Goal: Task Accomplishment & Management: Manage account settings

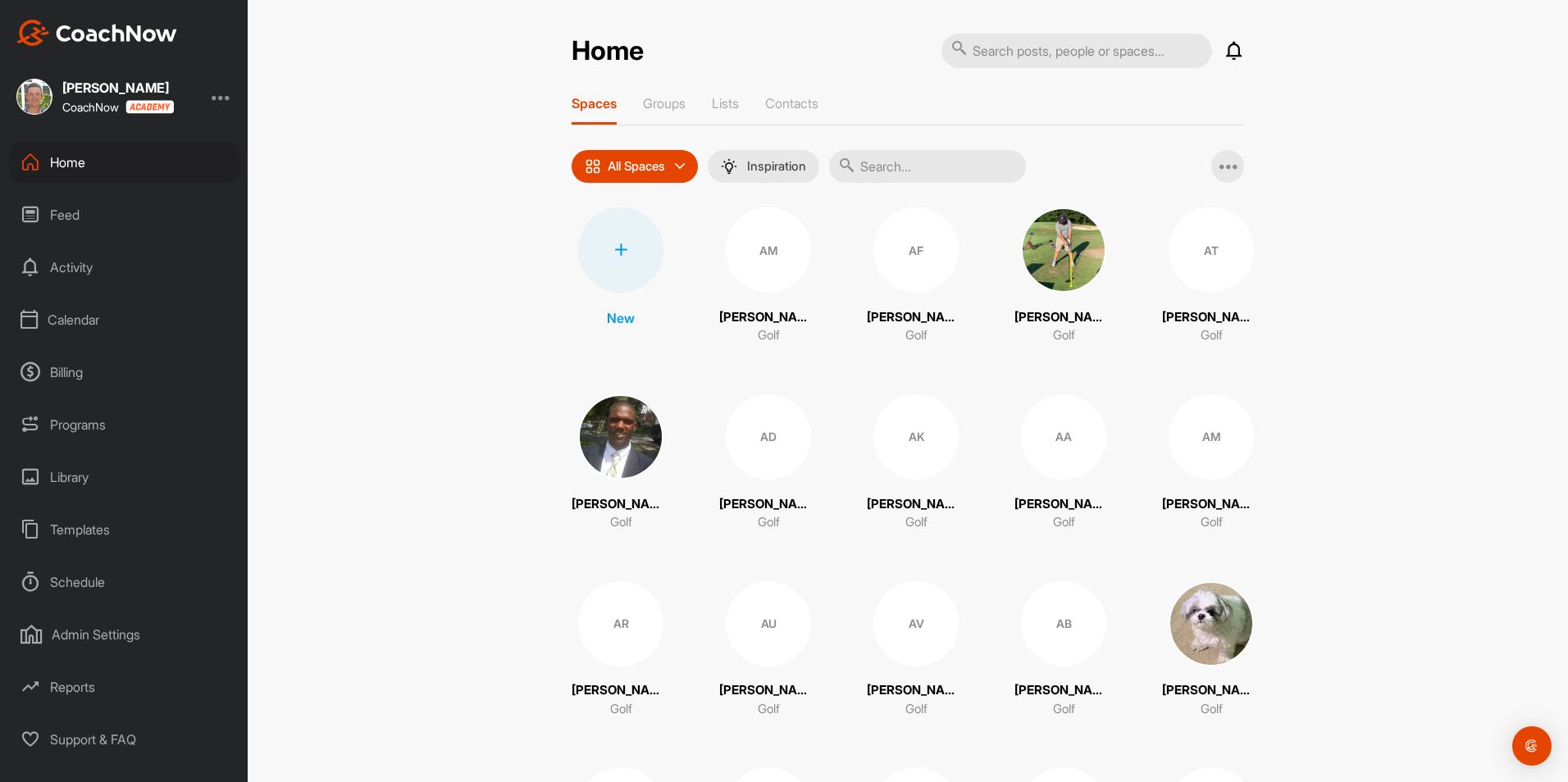
click at [87, 160] on div "Home" at bounding box center [124, 162] width 231 height 41
click at [1231, 49] on icon at bounding box center [1234, 51] width 20 height 20
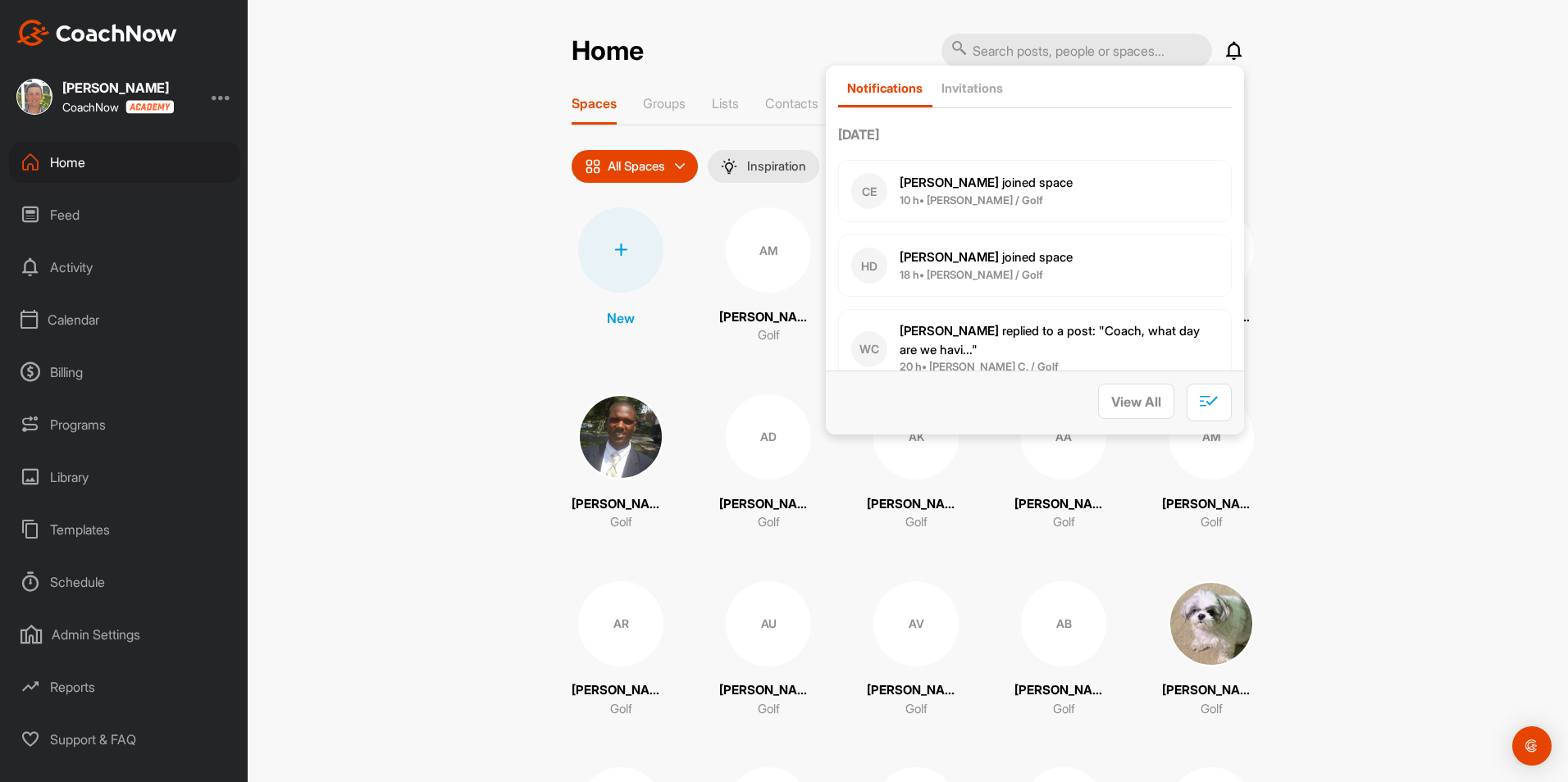
click at [91, 421] on div "Programs" at bounding box center [124, 424] width 231 height 41
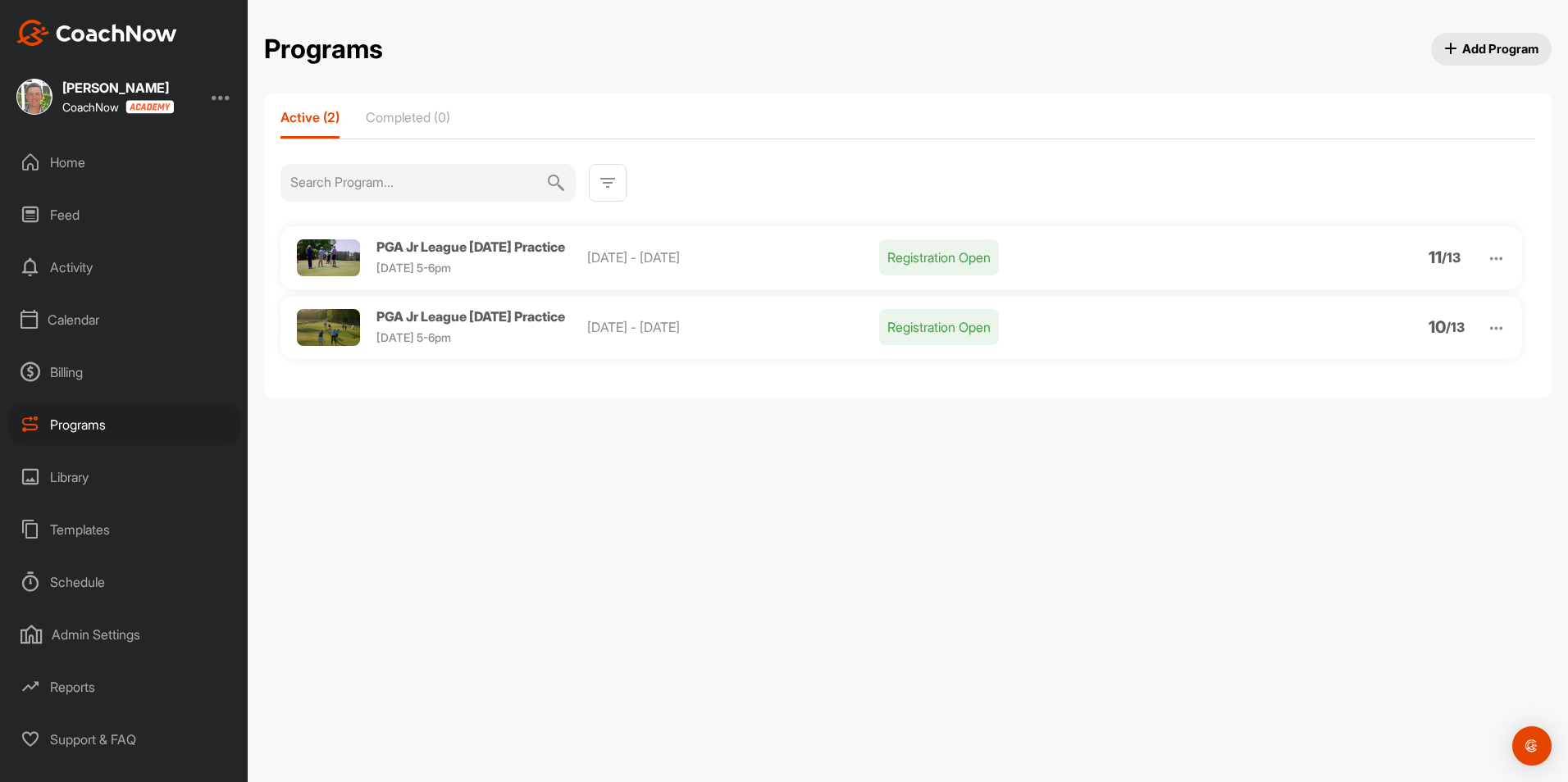
click at [1493, 333] on img at bounding box center [1495, 328] width 19 height 19
click at [1345, 378] on li "View" at bounding box center [1402, 371] width 202 height 27
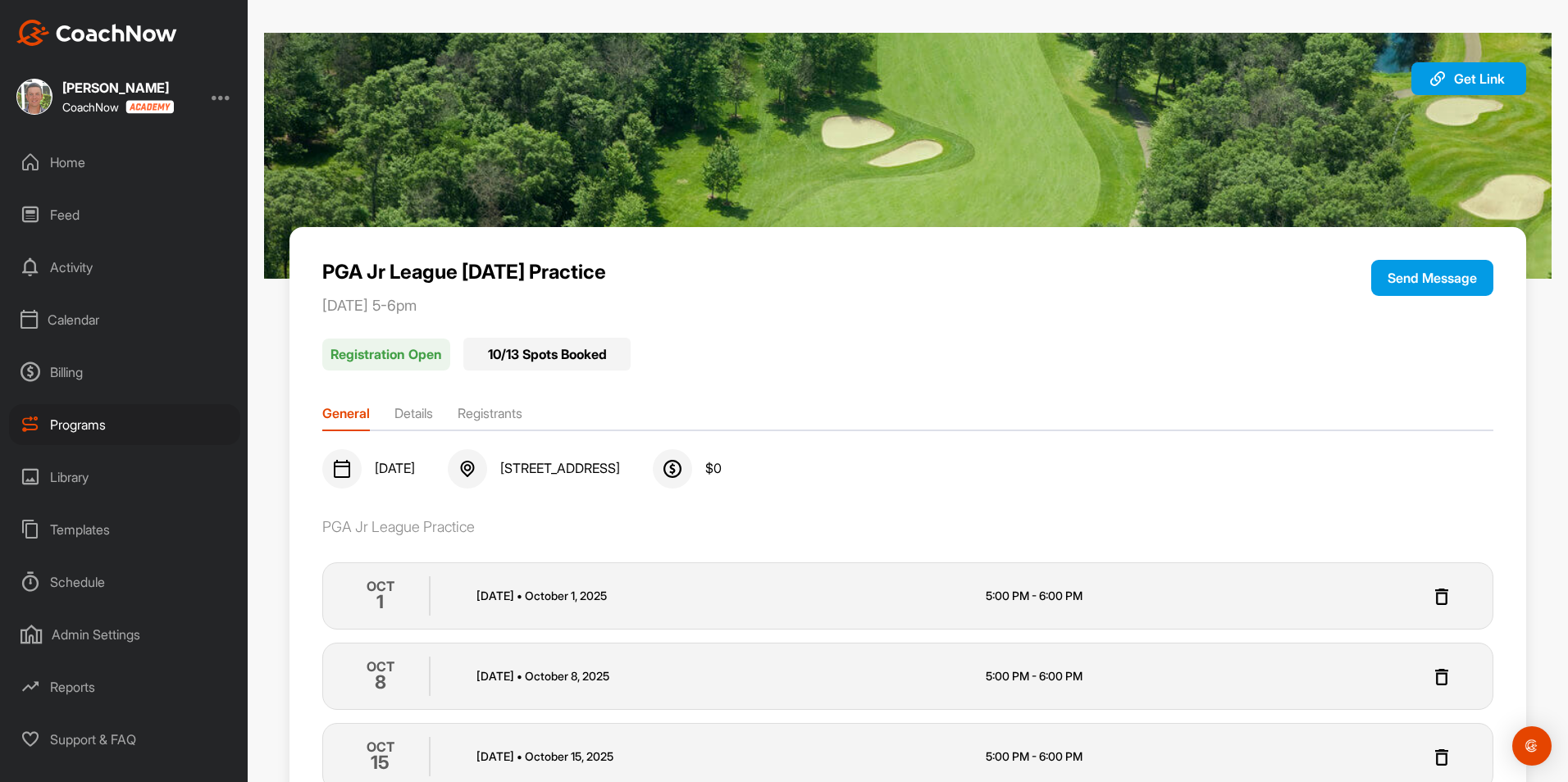
click at [508, 413] on li "Registrants" at bounding box center [489, 416] width 65 height 27
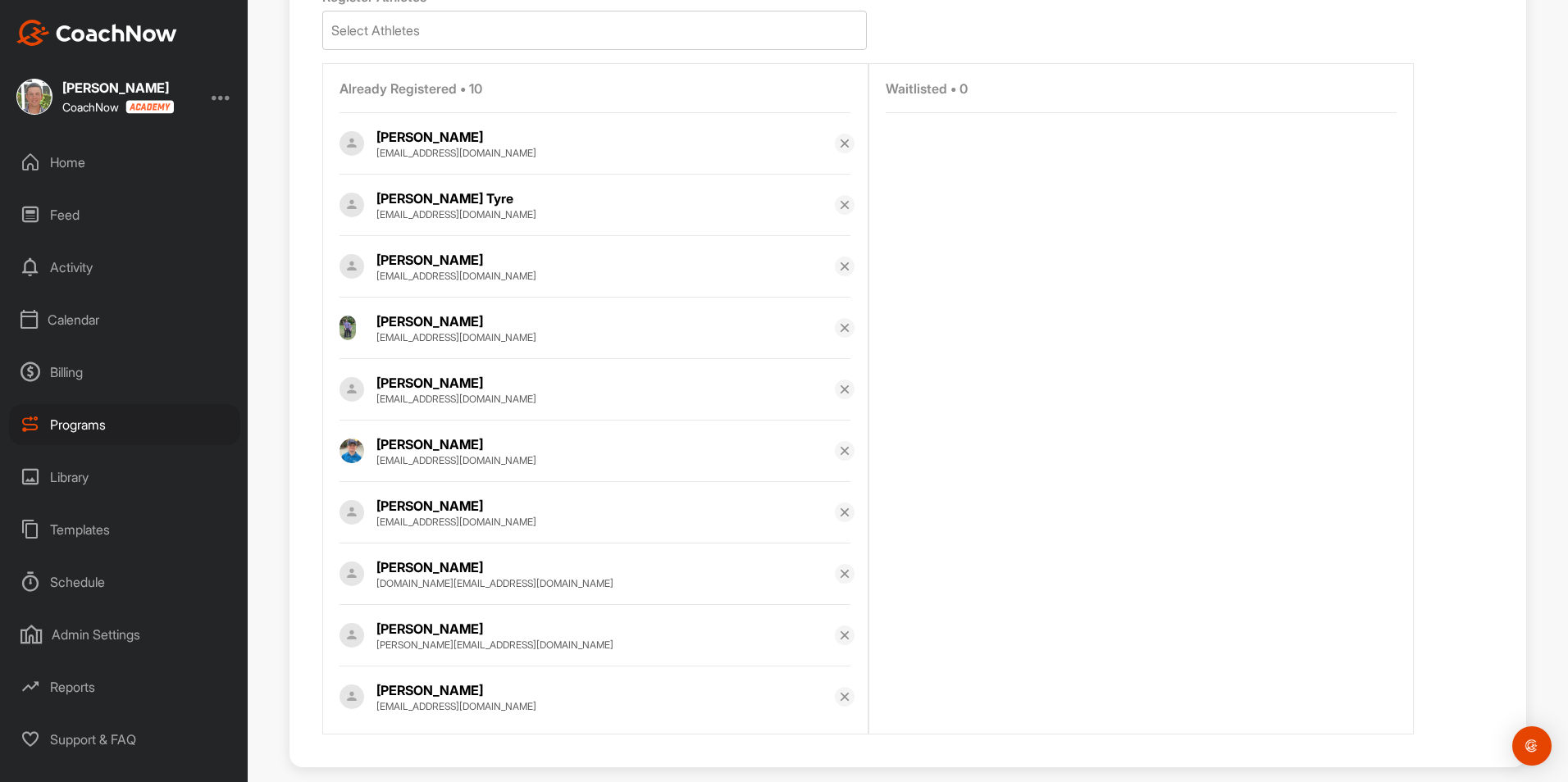
scroll to position [485, 0]
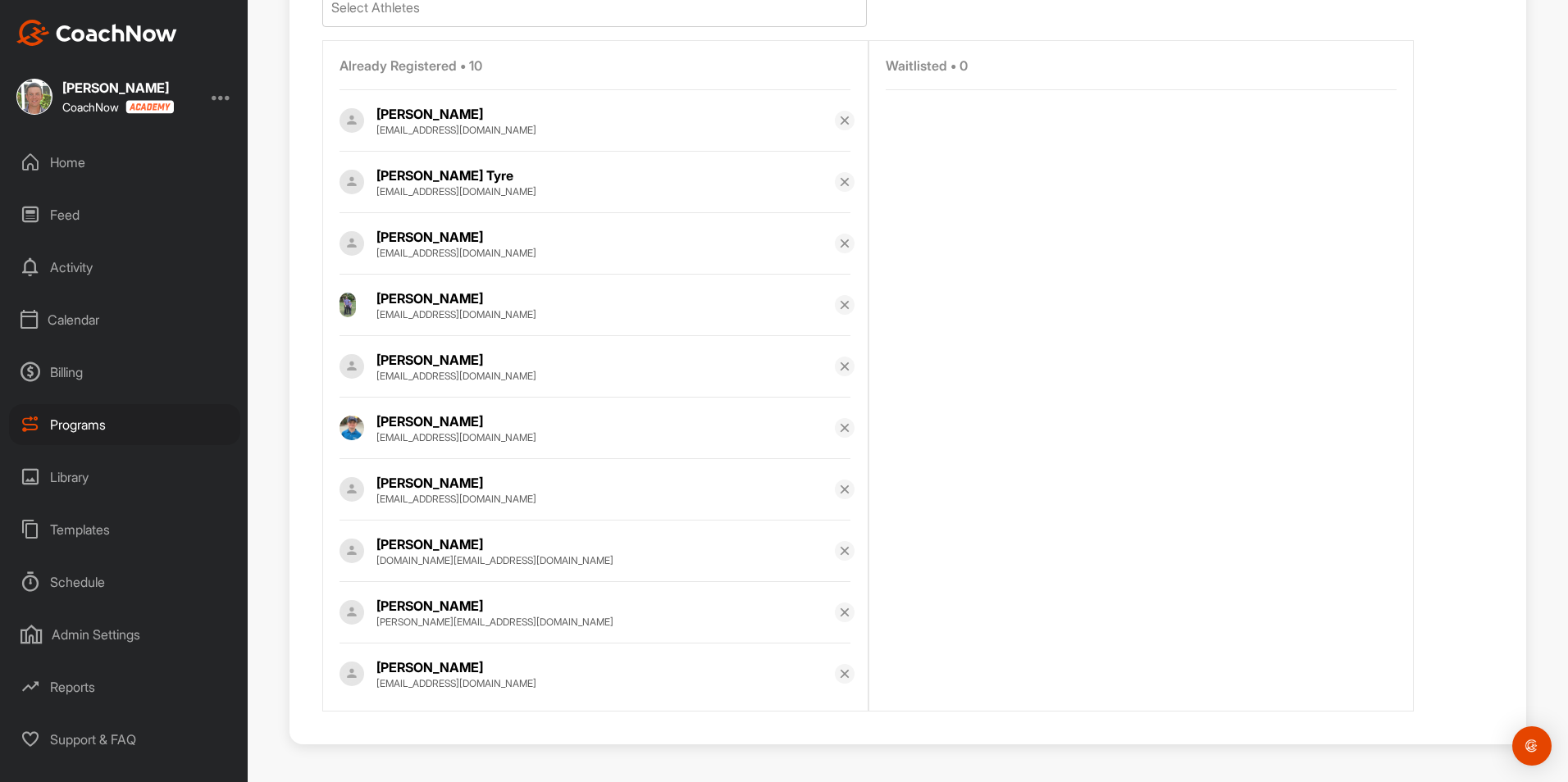
click at [848, 614] on div at bounding box center [844, 612] width 20 height 20
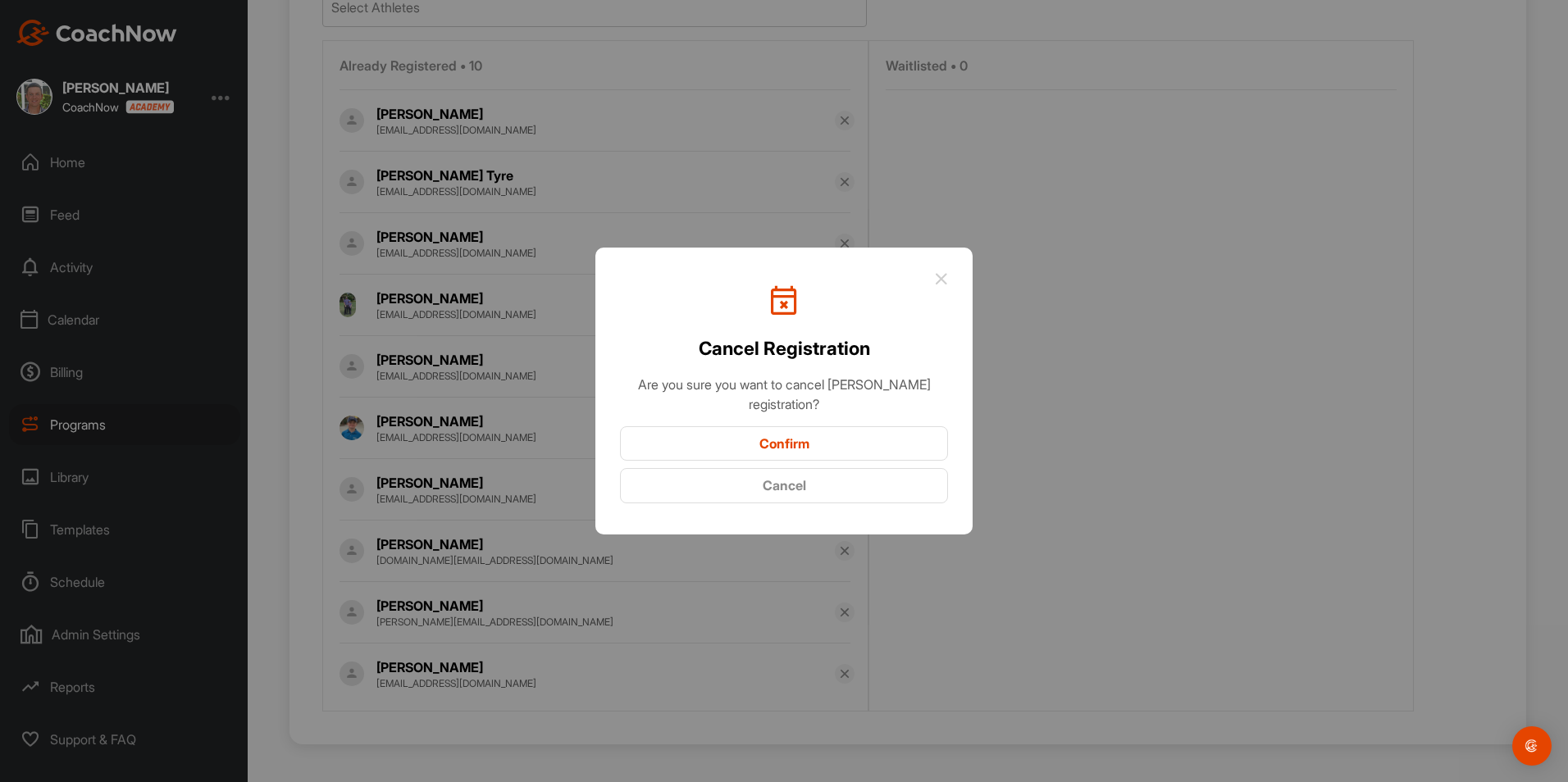
click at [804, 486] on button "Cancel" at bounding box center [783, 486] width 328 height 36
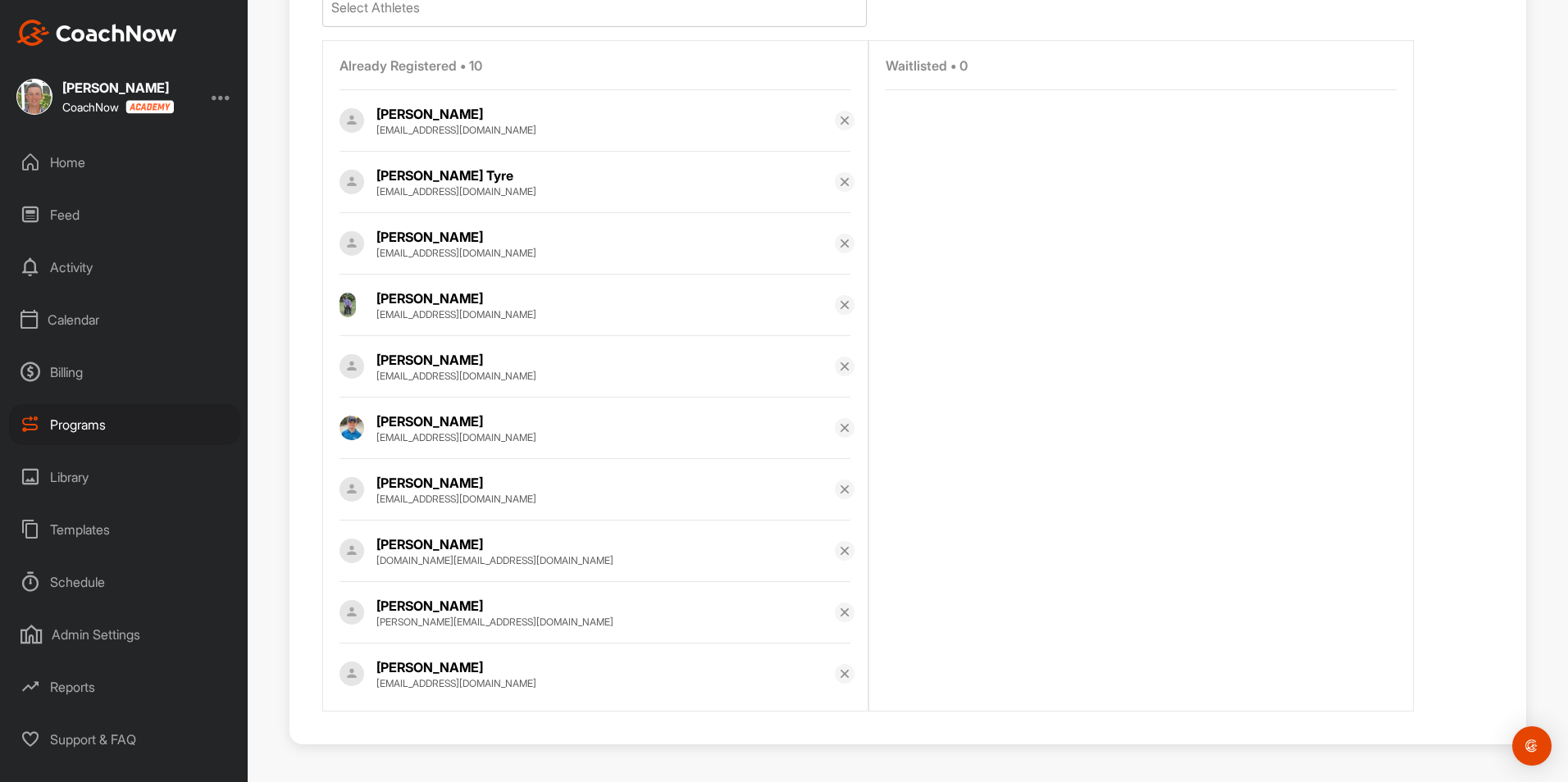
click at [838, 617] on img at bounding box center [844, 612] width 13 height 13
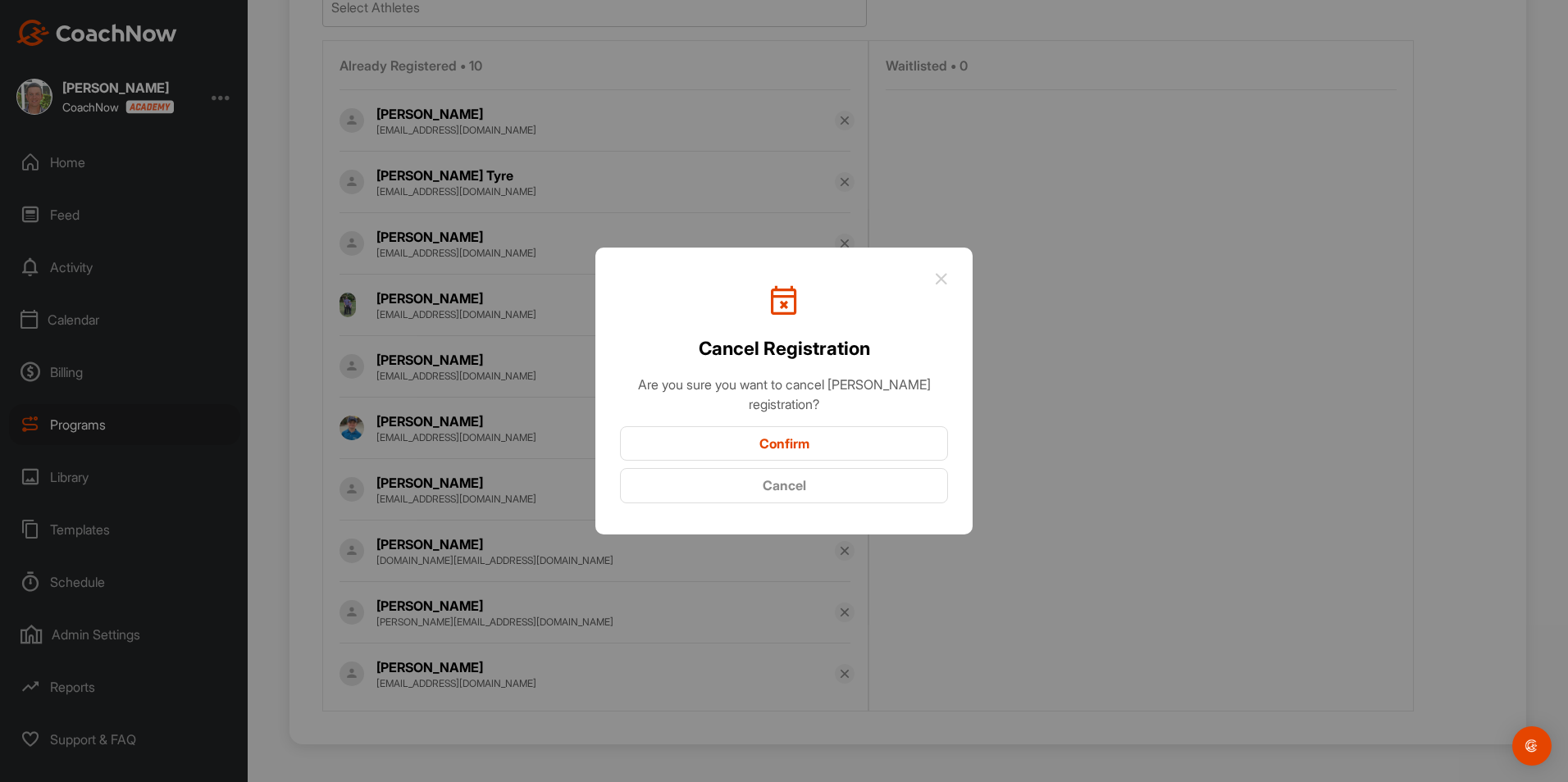
click at [810, 444] on button "Confirm" at bounding box center [783, 444] width 328 height 36
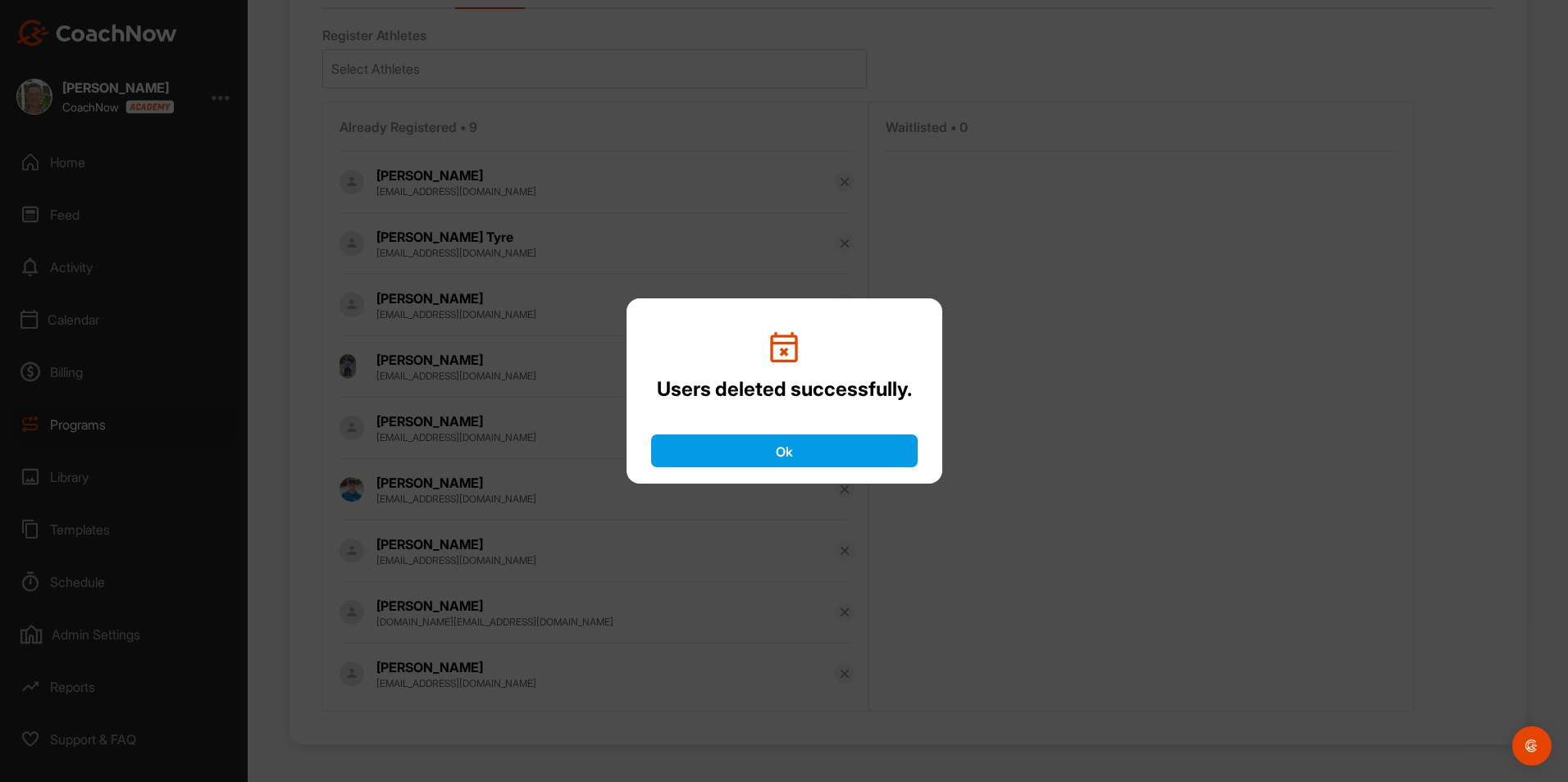
click at [815, 443] on button "Ok" at bounding box center [784, 450] width 266 height 33
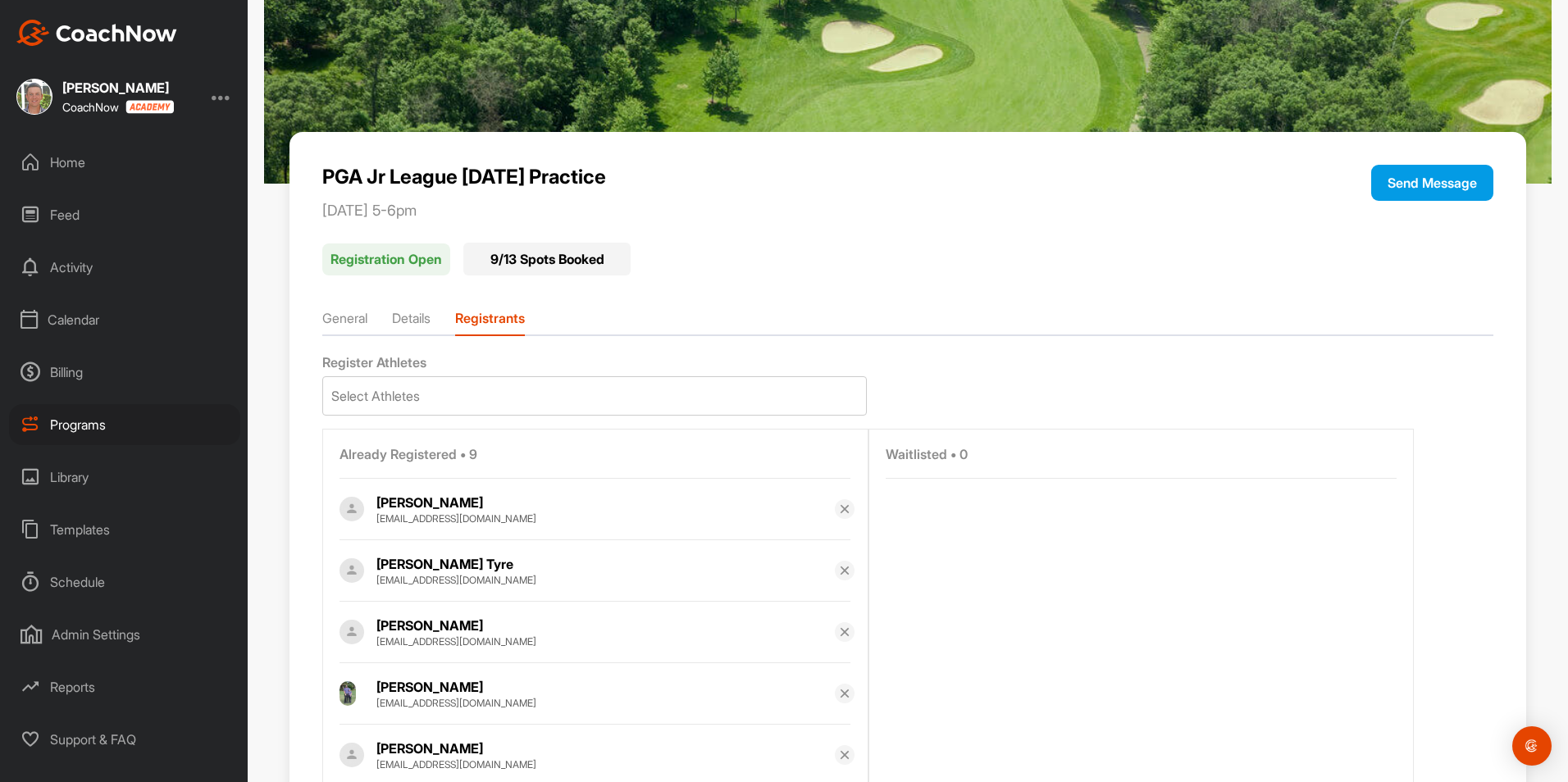
scroll to position [0, 0]
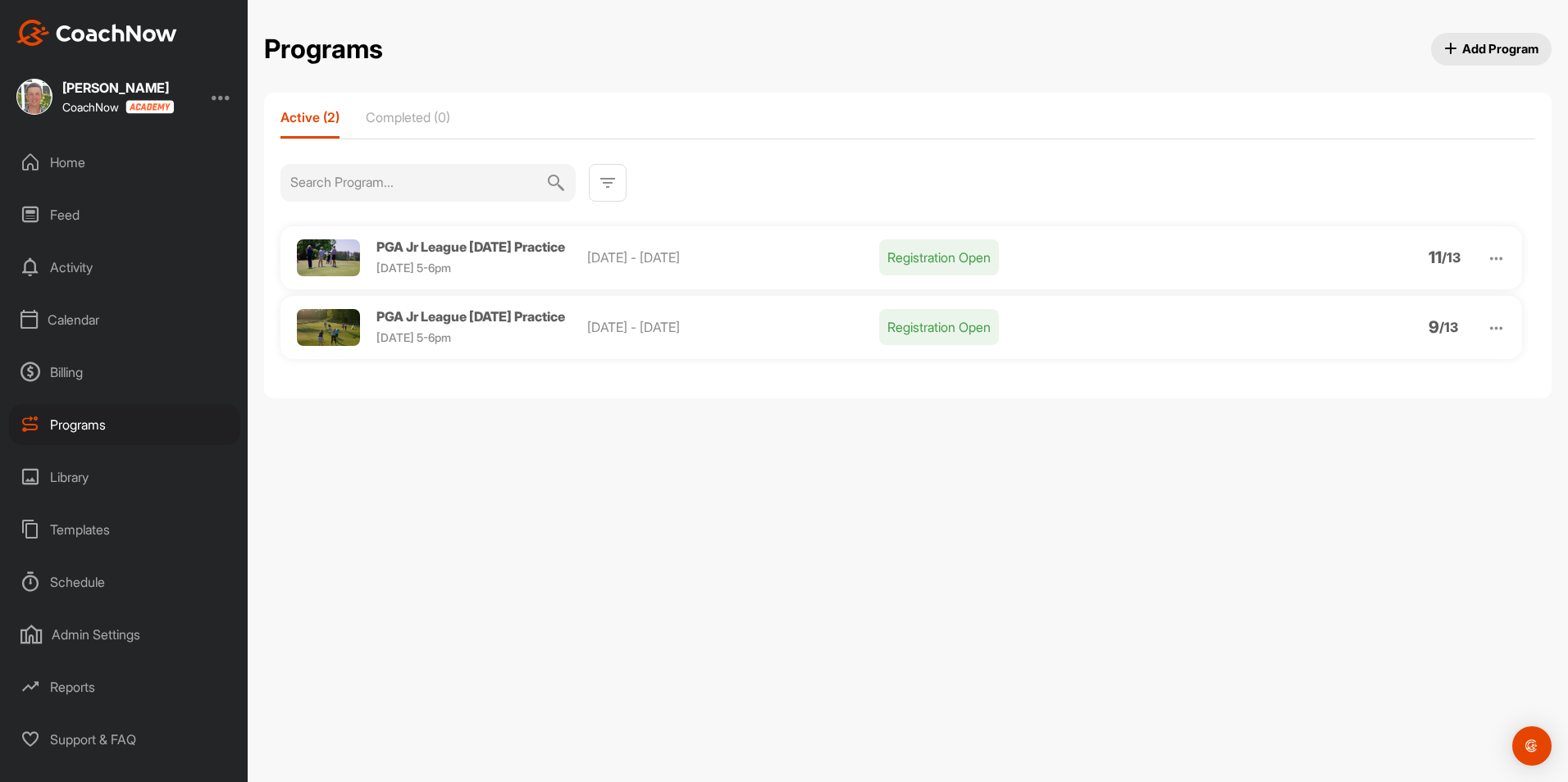
click at [1502, 261] on img at bounding box center [1495, 258] width 19 height 19
click at [1350, 342] on li "Edit" at bounding box center [1402, 344] width 202 height 27
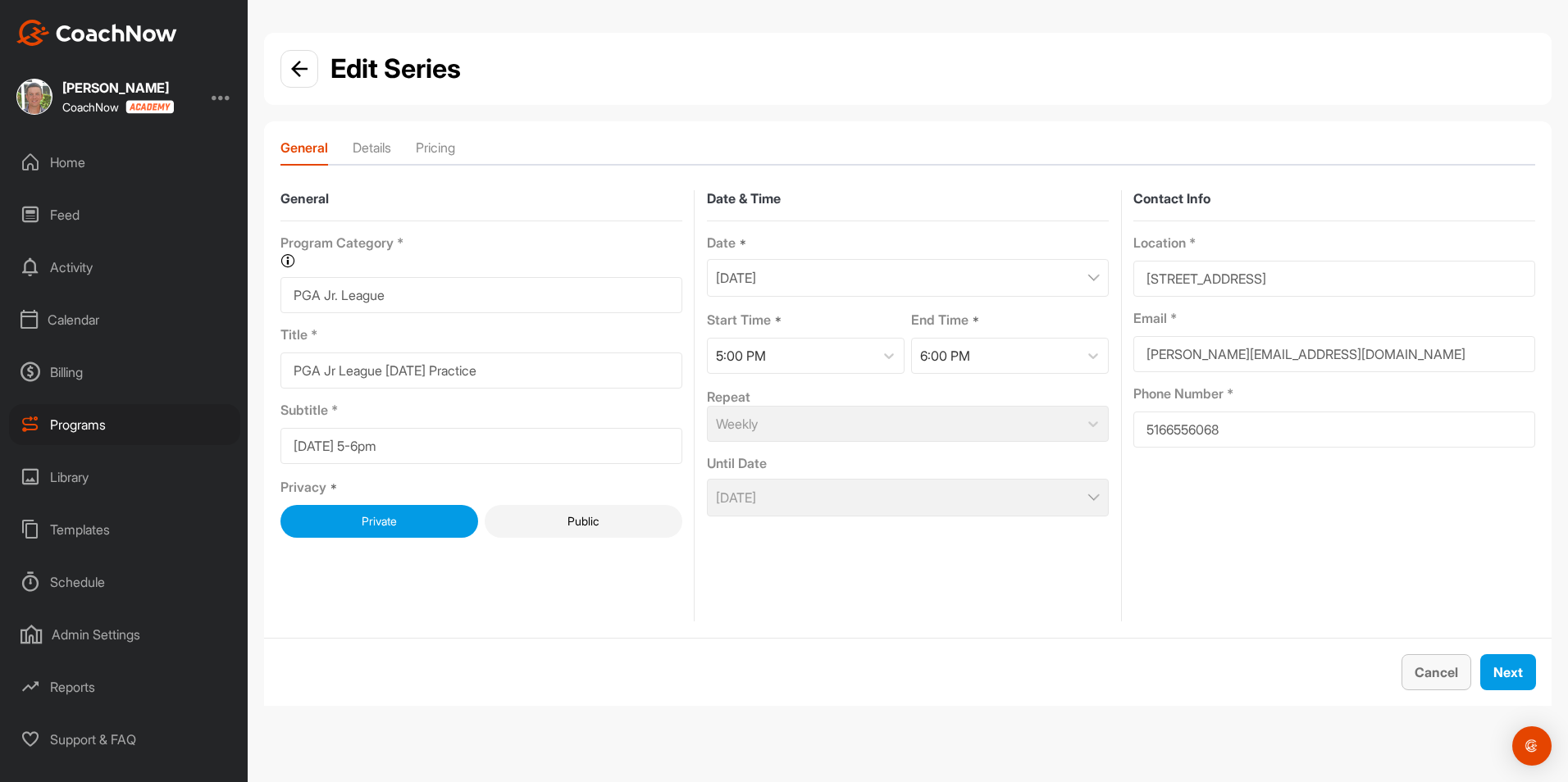
click at [1431, 665] on span "Cancel" at bounding box center [1436, 672] width 44 height 16
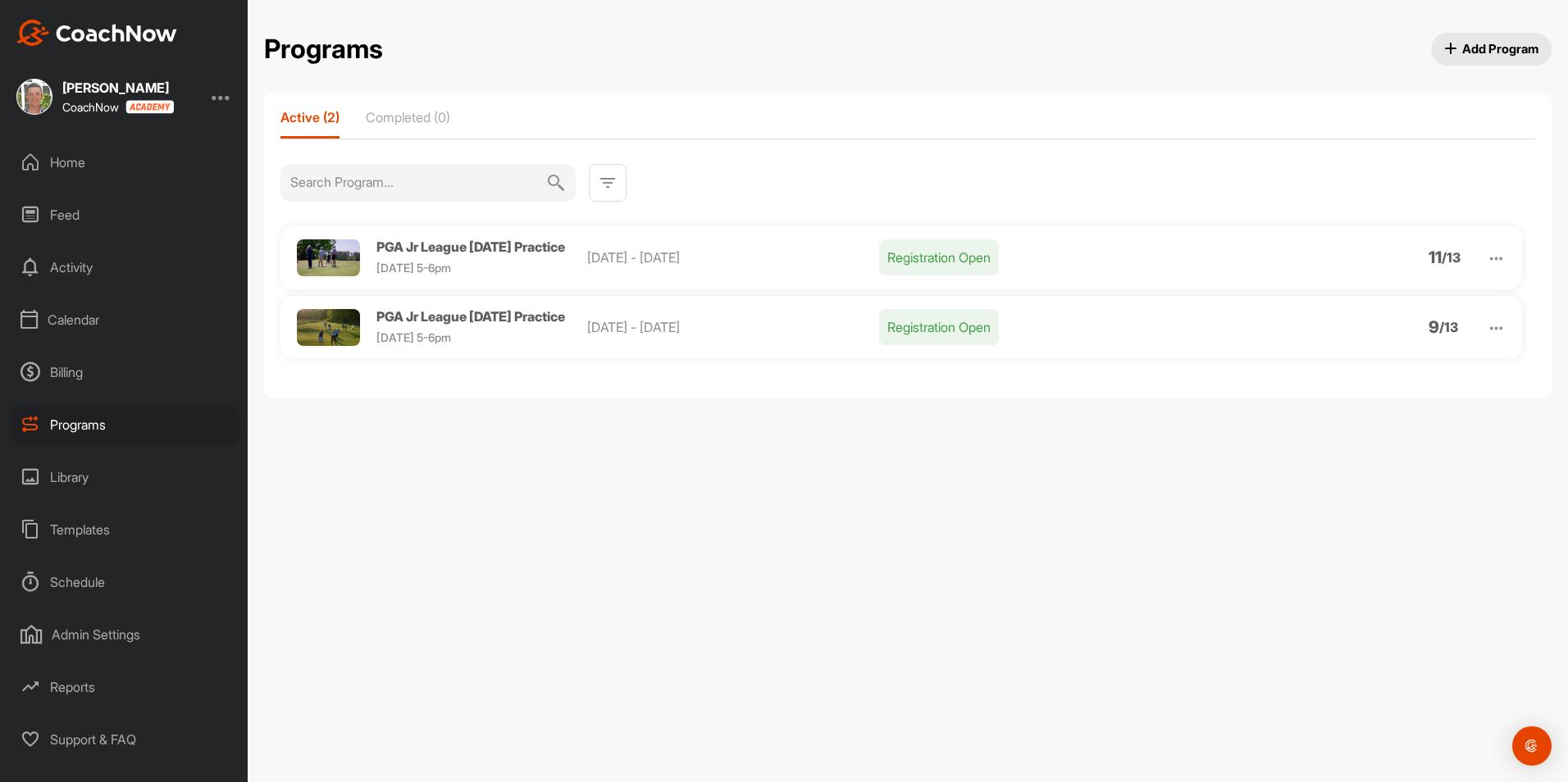
click at [1495, 258] on img at bounding box center [1495, 258] width 19 height 19
click at [1354, 291] on li "View" at bounding box center [1402, 301] width 202 height 27
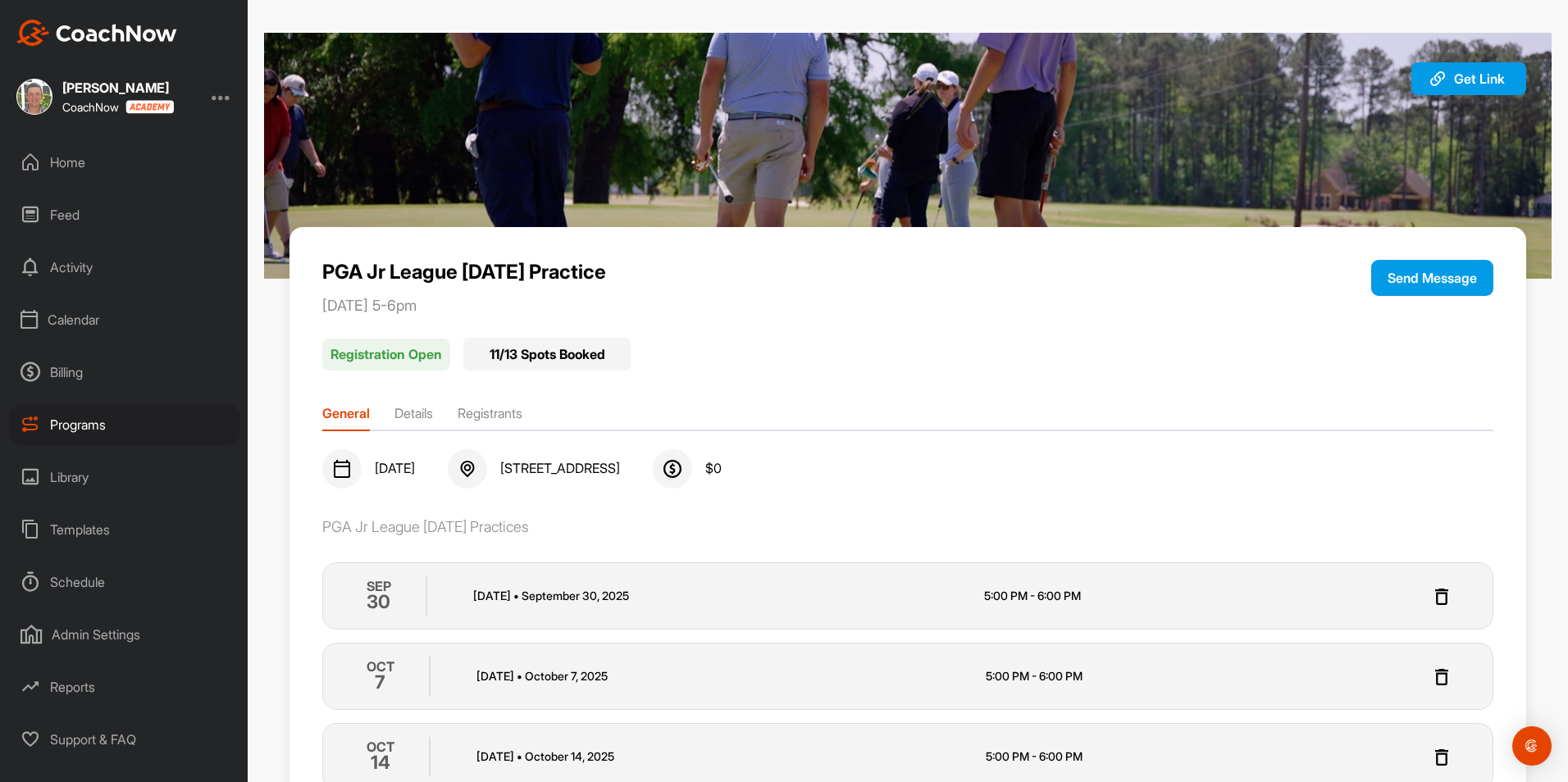
click at [509, 426] on li "Registrants" at bounding box center [489, 416] width 65 height 27
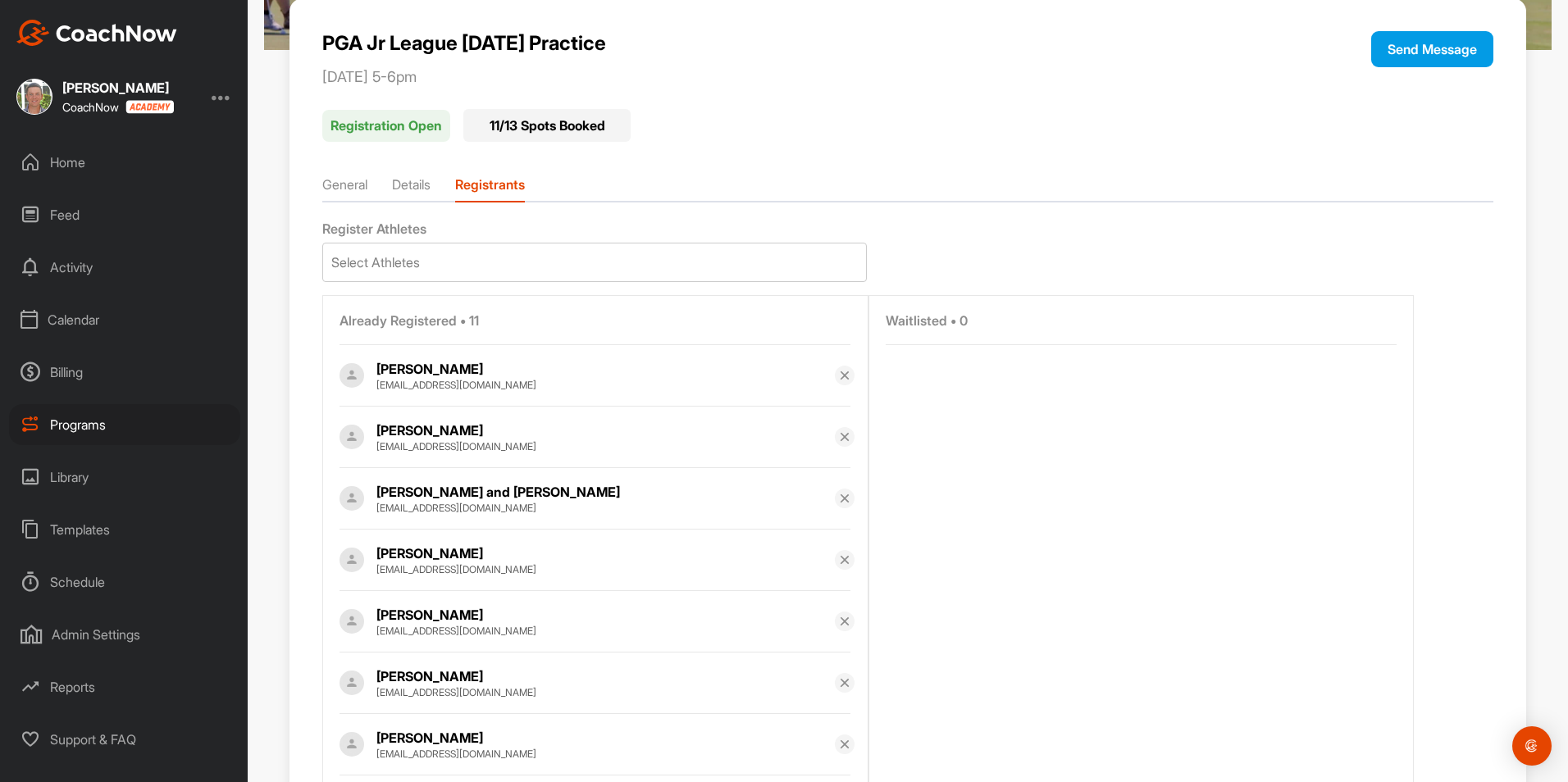
scroll to position [246, 0]
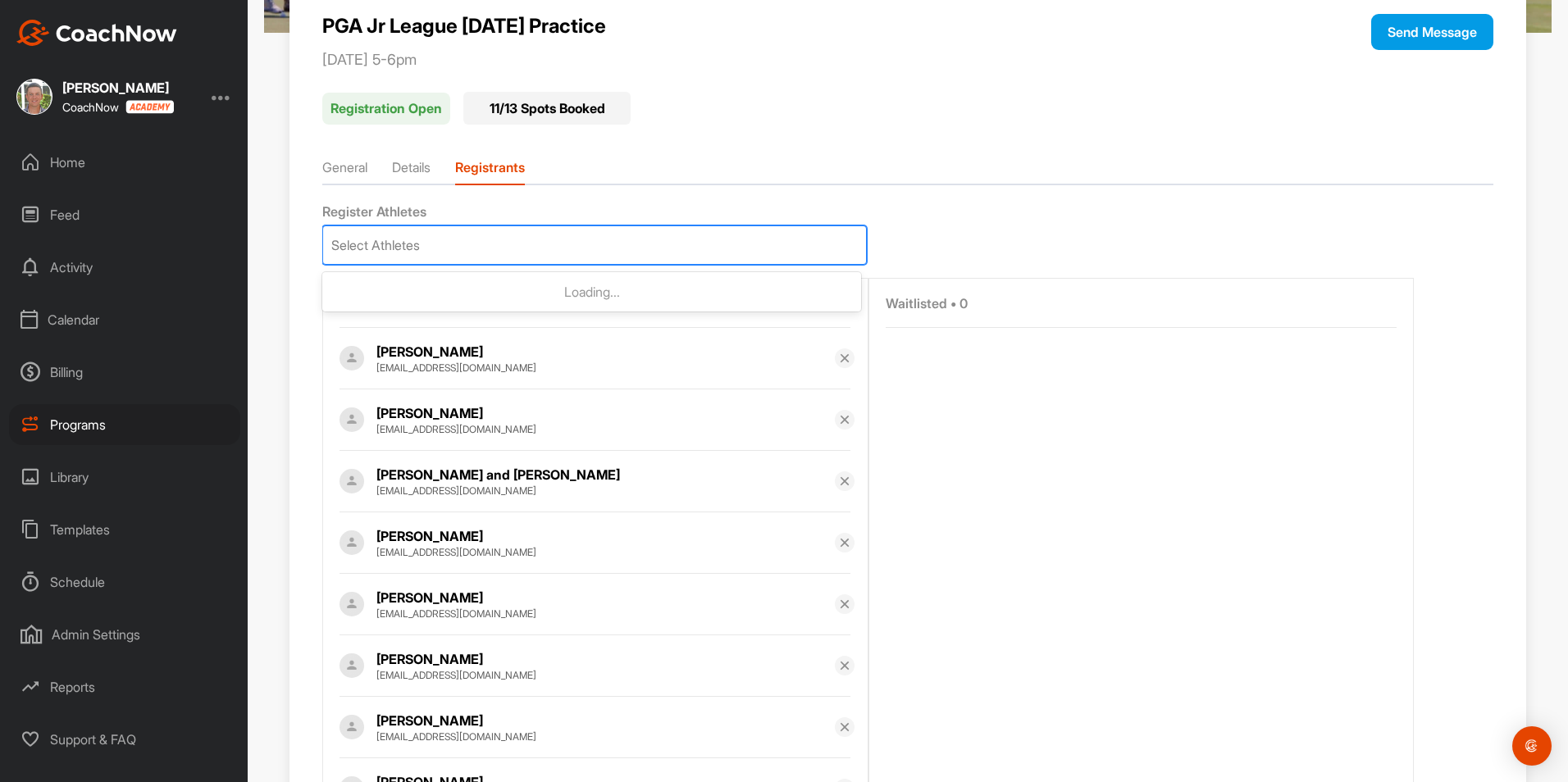
click at [616, 244] on div "Select Athletes" at bounding box center [594, 245] width 542 height 37
type input "tj"
click at [572, 292] on p "TJ Smith" at bounding box center [613, 292] width 479 height 16
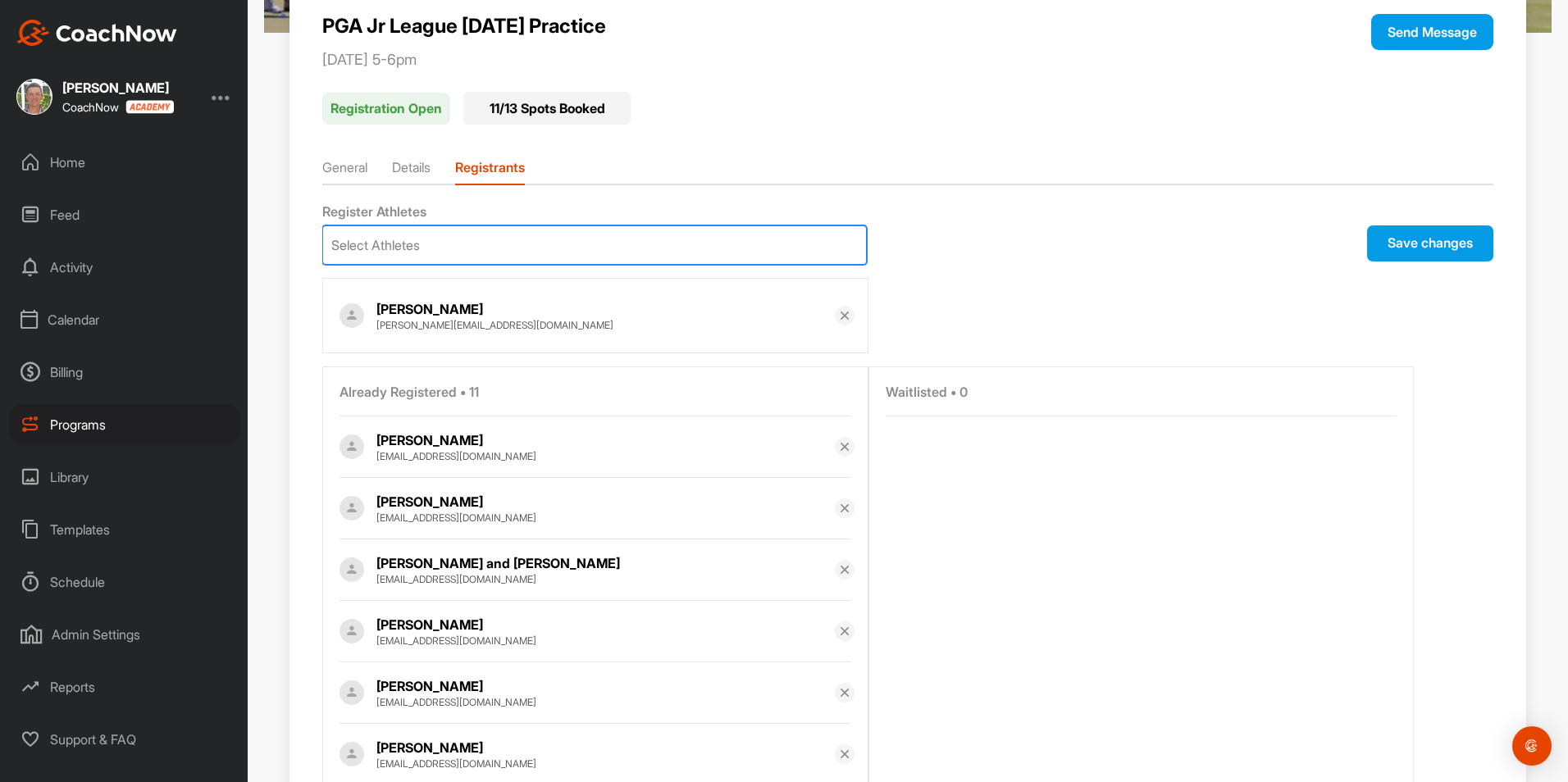
click at [1387, 256] on button "Save changes" at bounding box center [1429, 243] width 126 height 36
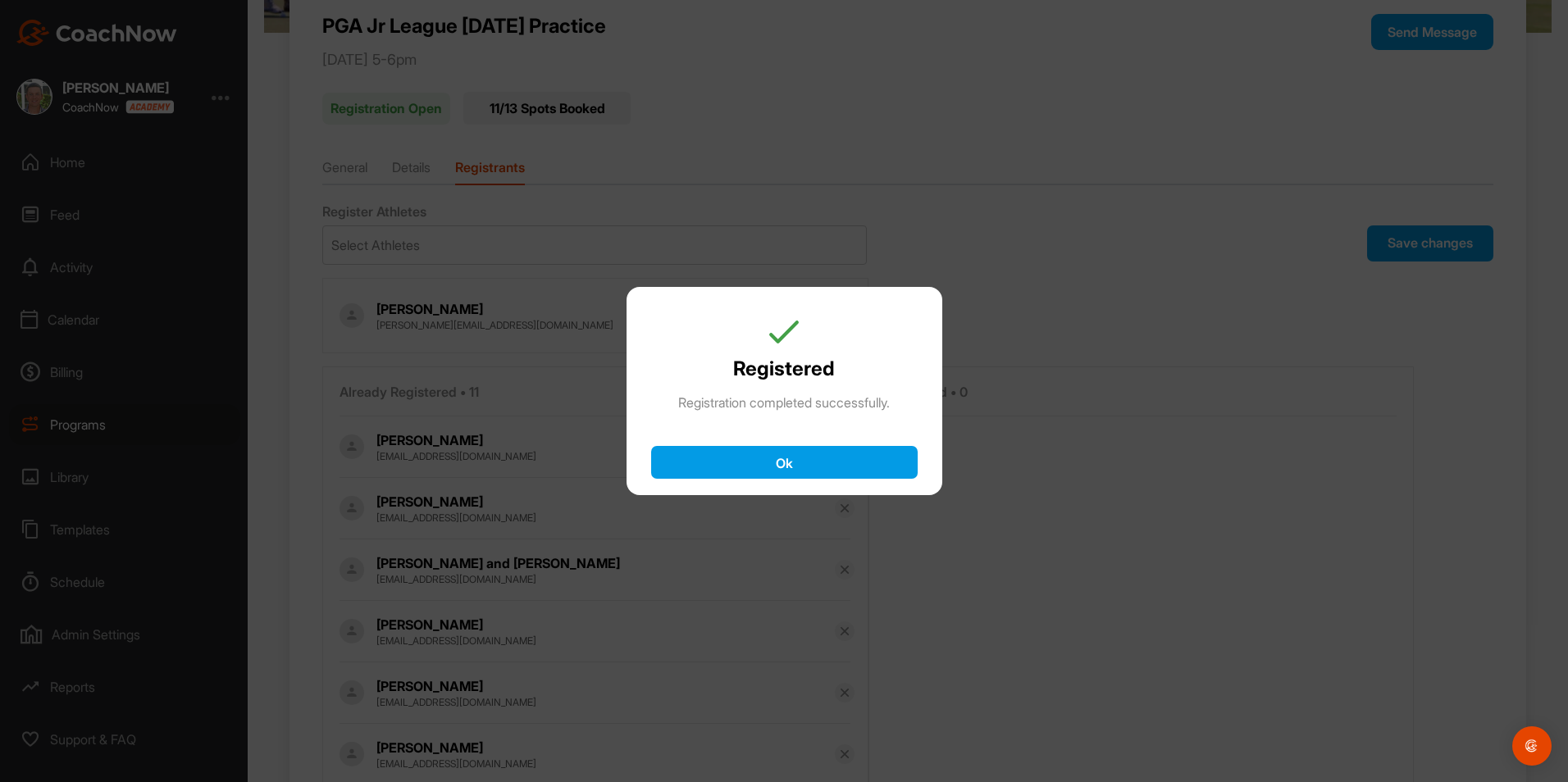
click at [891, 463] on button "Ok" at bounding box center [784, 462] width 266 height 33
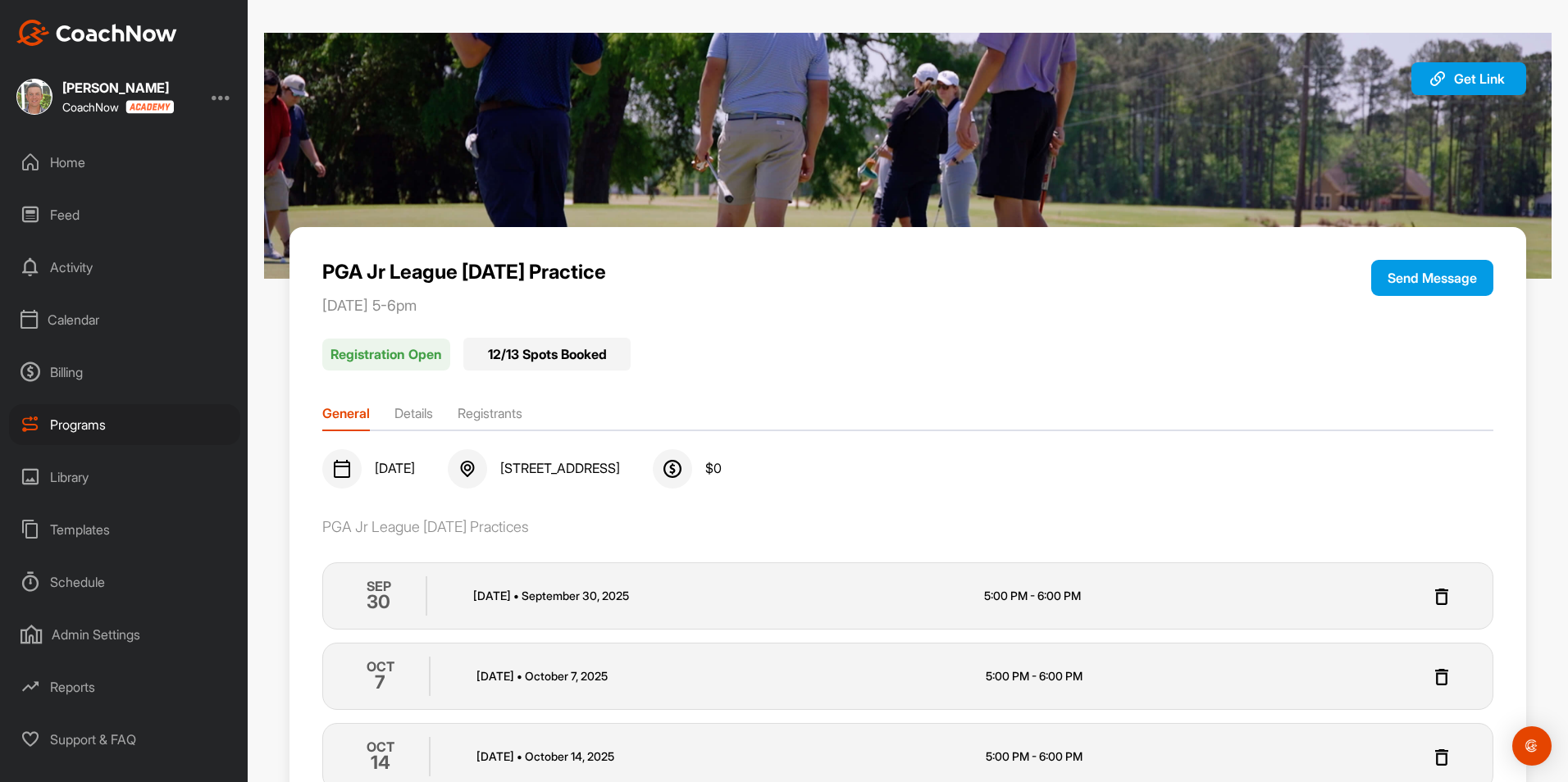
click at [83, 162] on div "Home" at bounding box center [124, 162] width 231 height 41
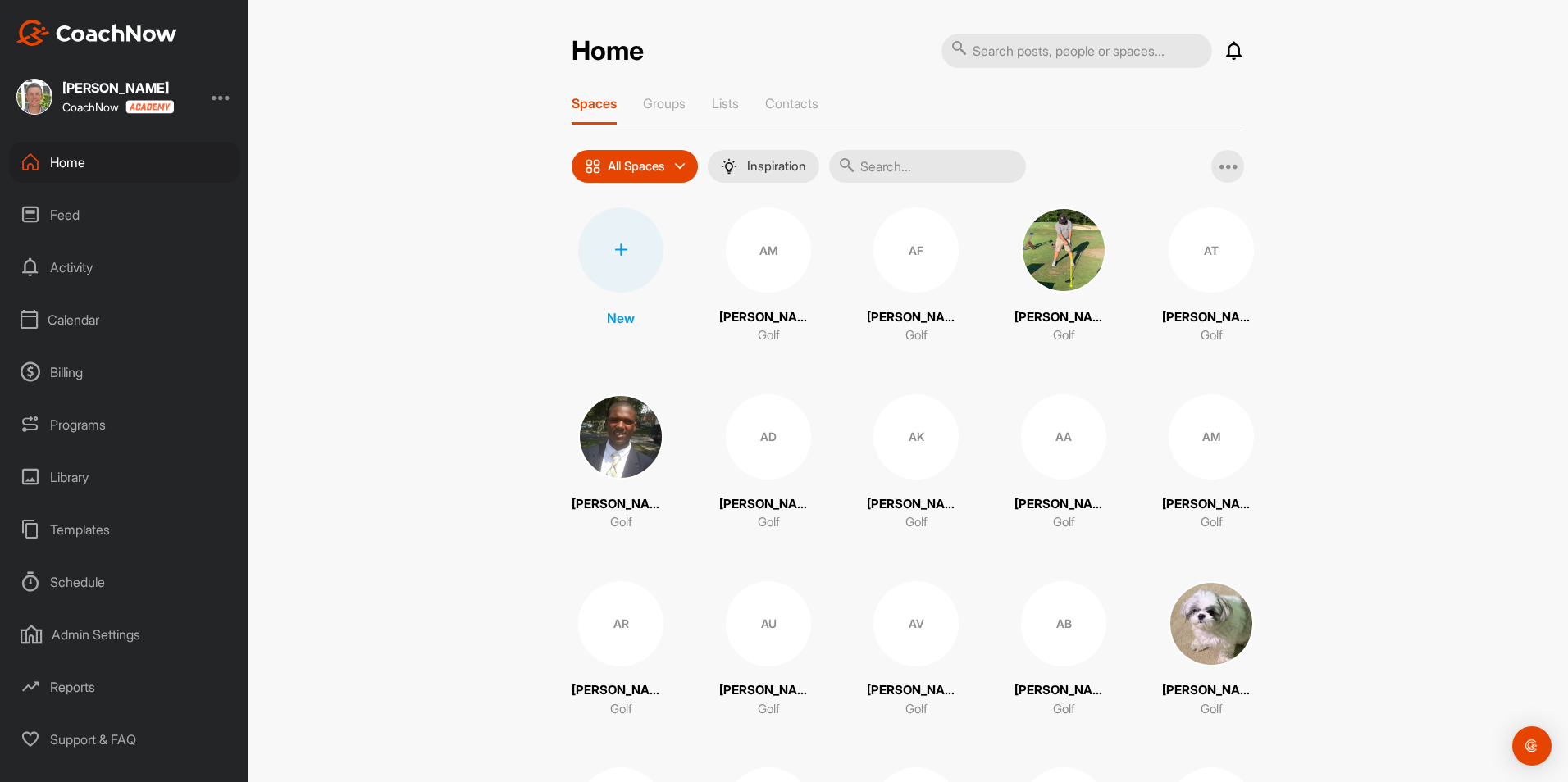
click at [66, 428] on div "Programs" at bounding box center [124, 424] width 231 height 41
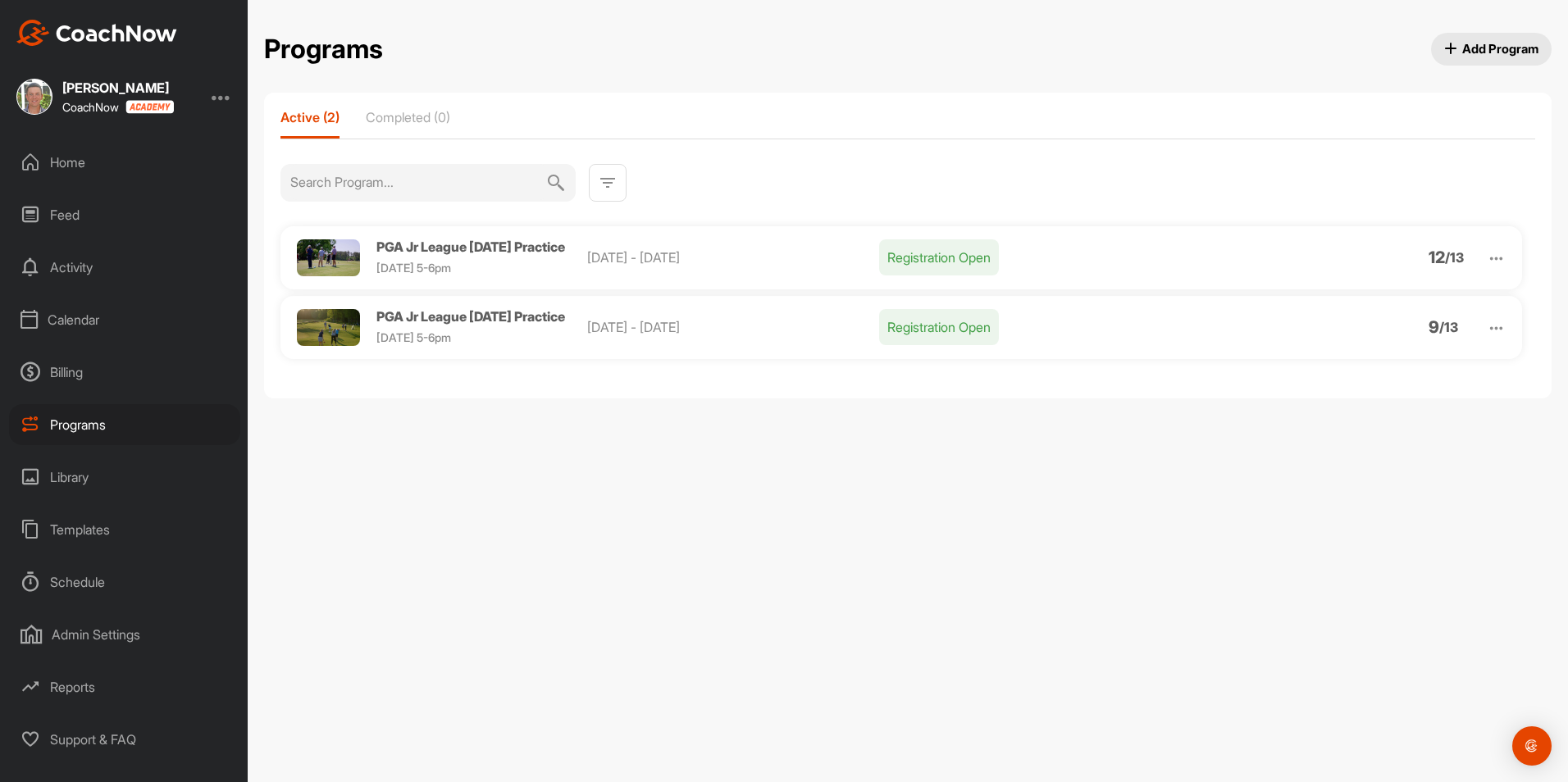
click at [1499, 336] on img at bounding box center [1495, 328] width 19 height 19
click at [1343, 377] on li "View" at bounding box center [1402, 371] width 202 height 27
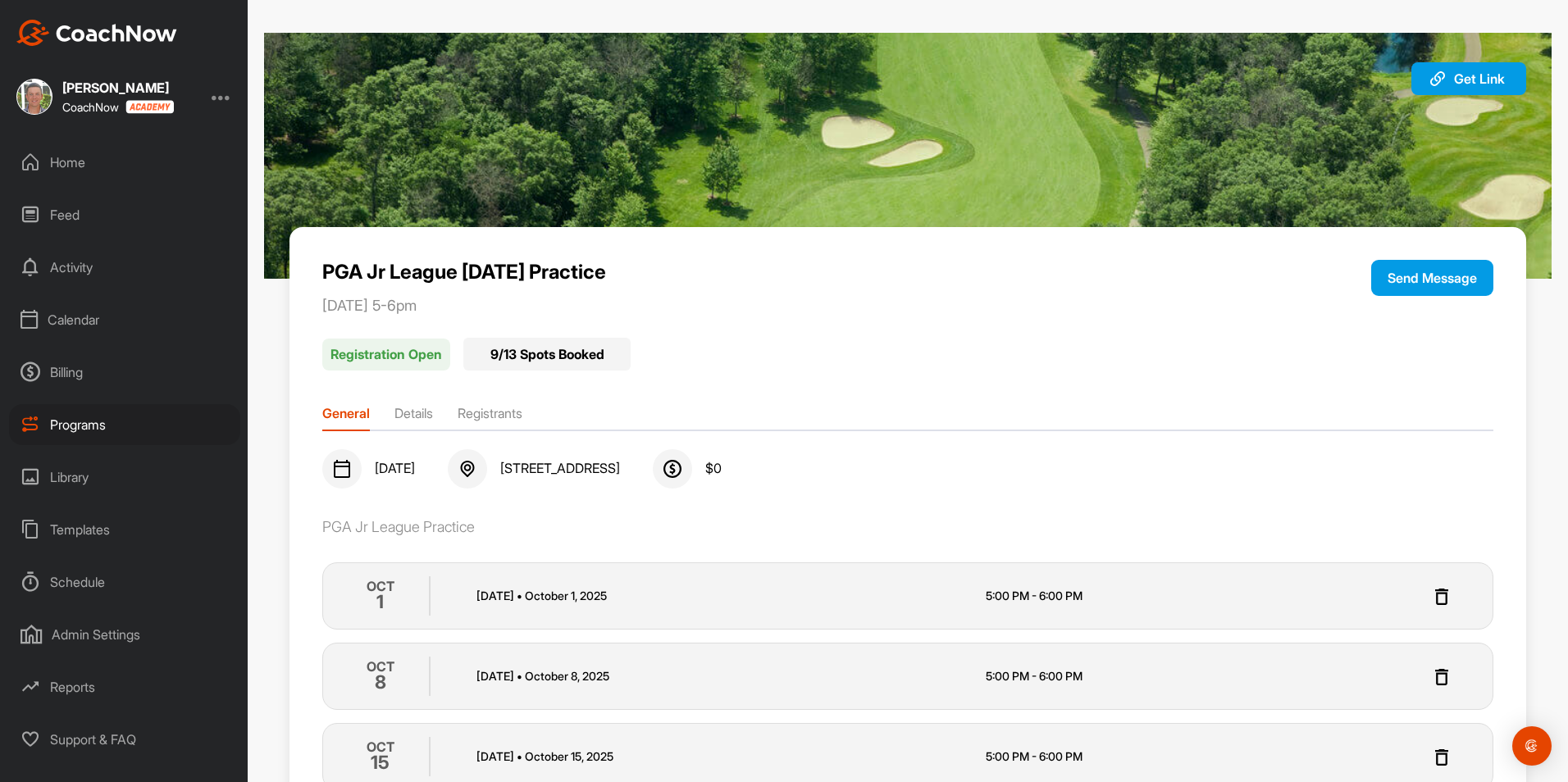
click at [508, 423] on li "Registrants" at bounding box center [489, 416] width 65 height 27
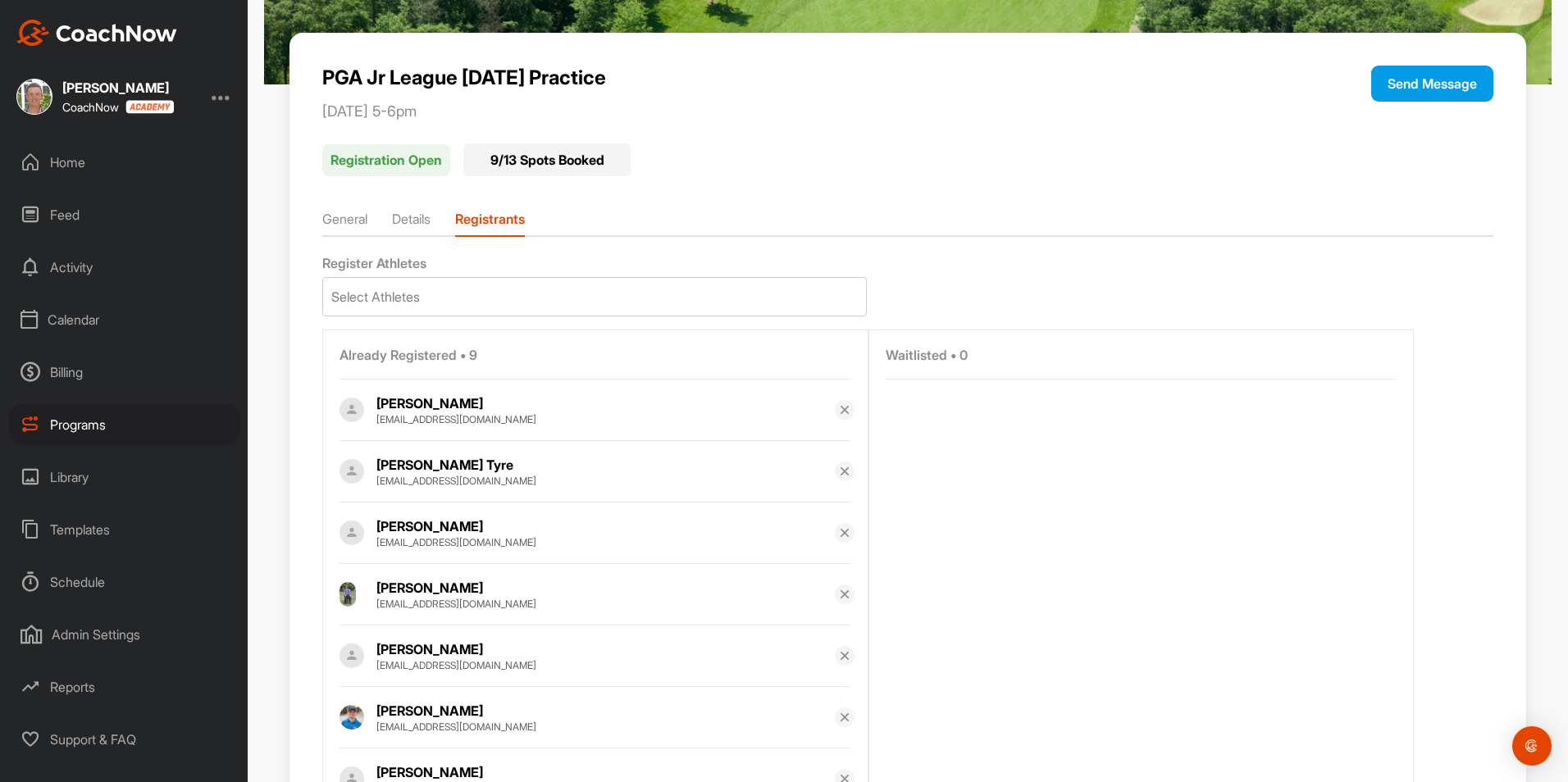
scroll to position [95, 0]
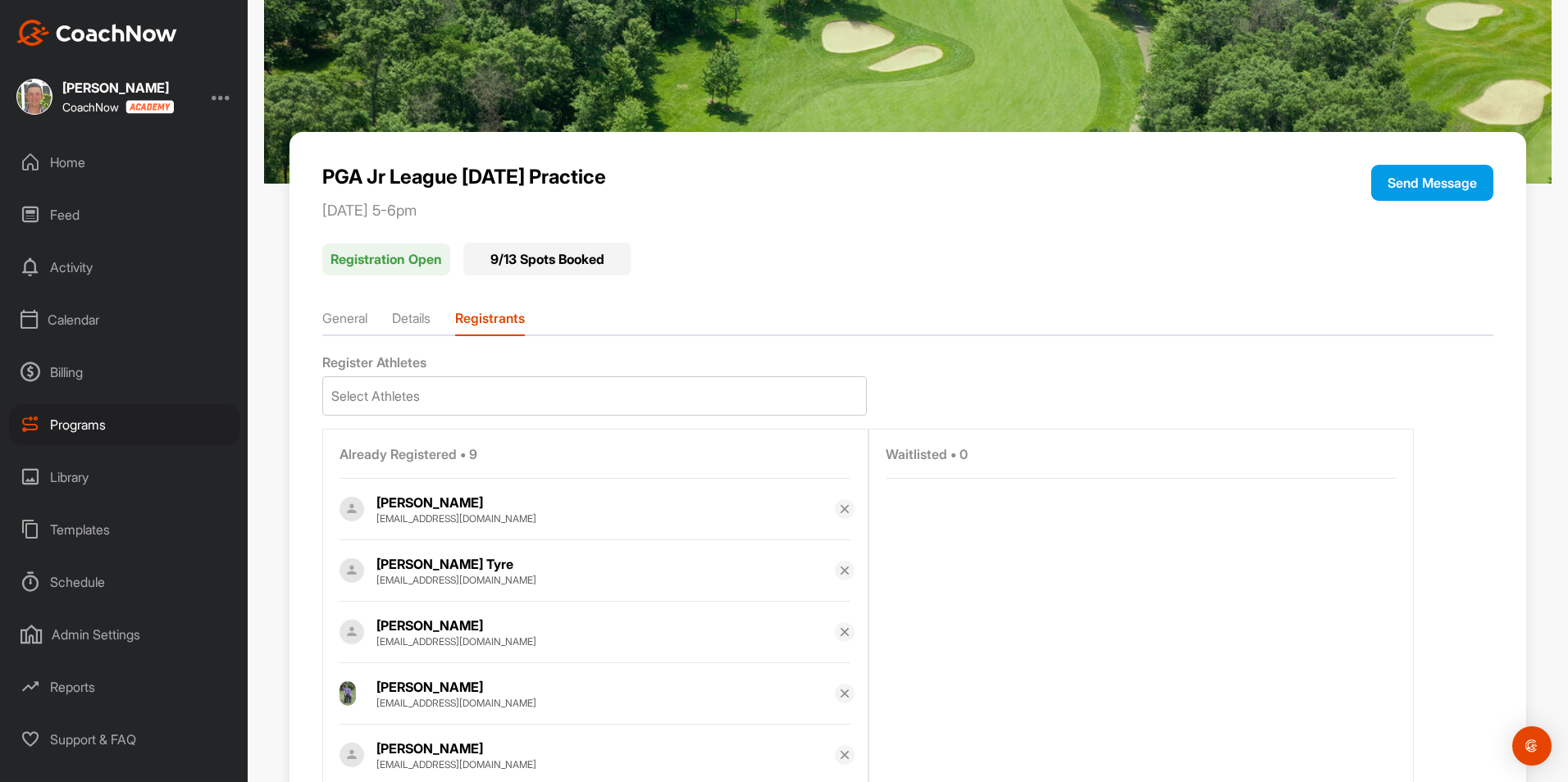
click at [73, 423] on div "Programs" at bounding box center [124, 424] width 231 height 41
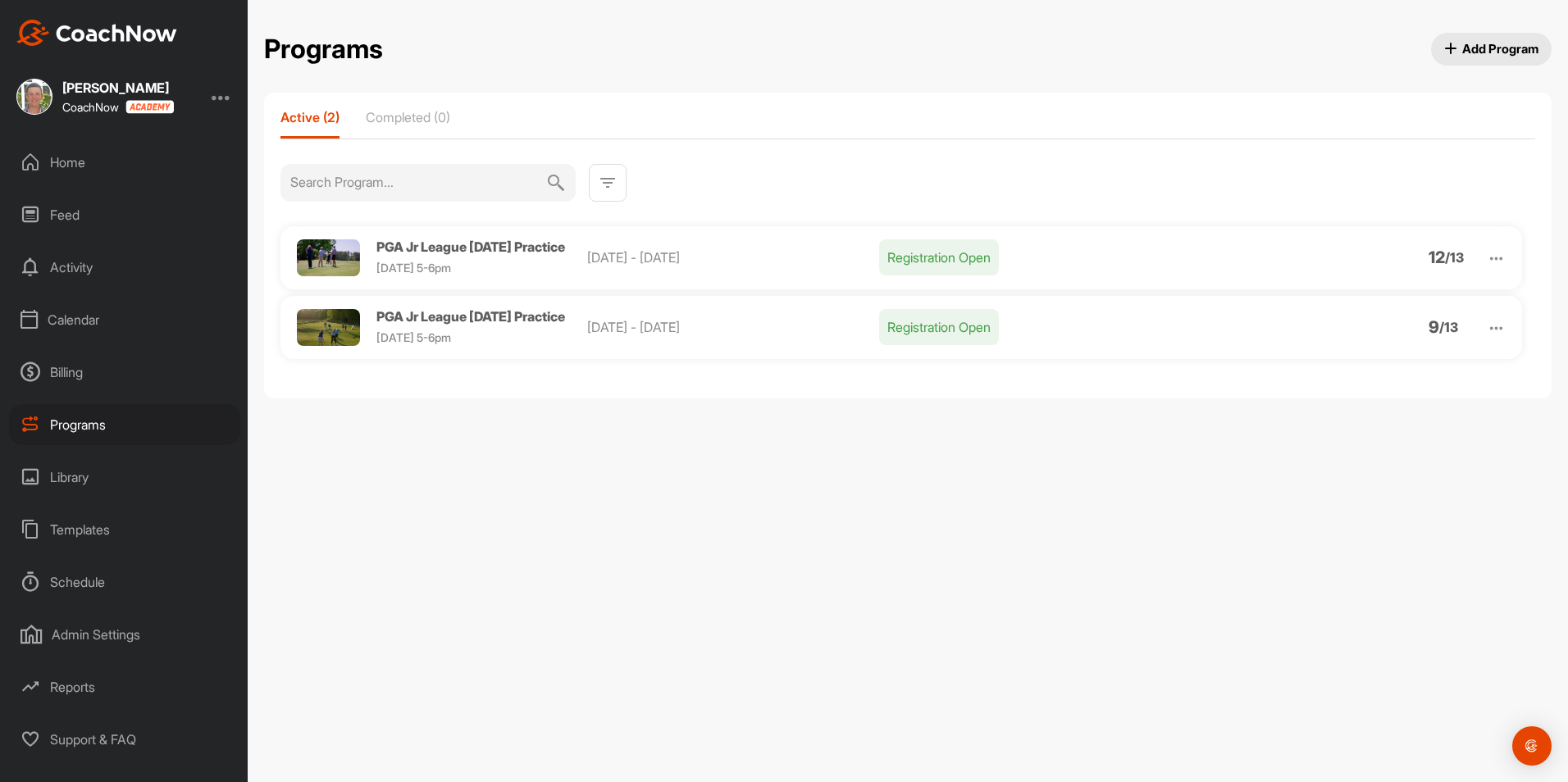
click at [1493, 257] on img at bounding box center [1495, 258] width 19 height 19
click at [1355, 296] on li "View" at bounding box center [1402, 301] width 202 height 27
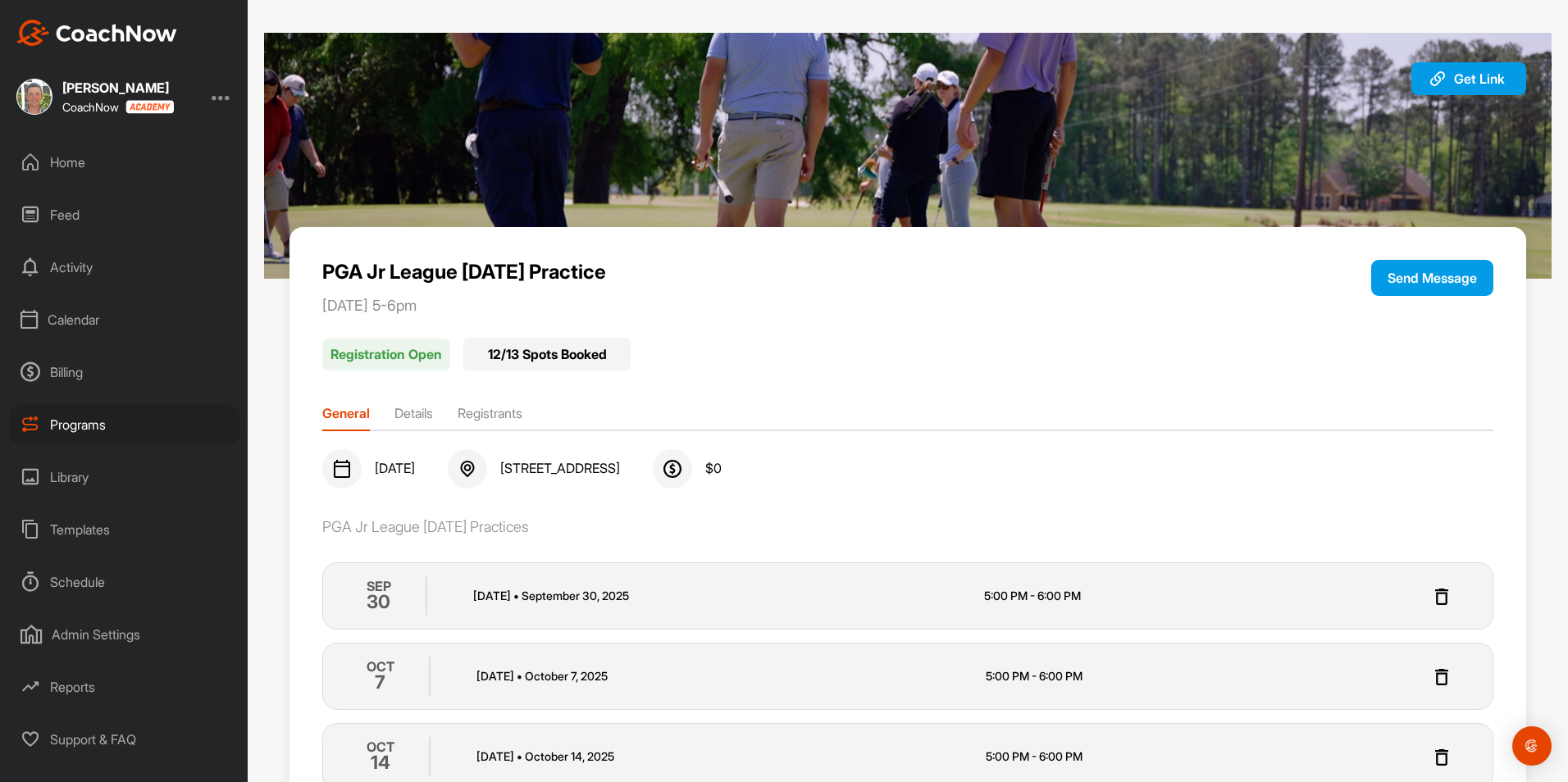
click at [513, 413] on li "Registrants" at bounding box center [489, 416] width 65 height 27
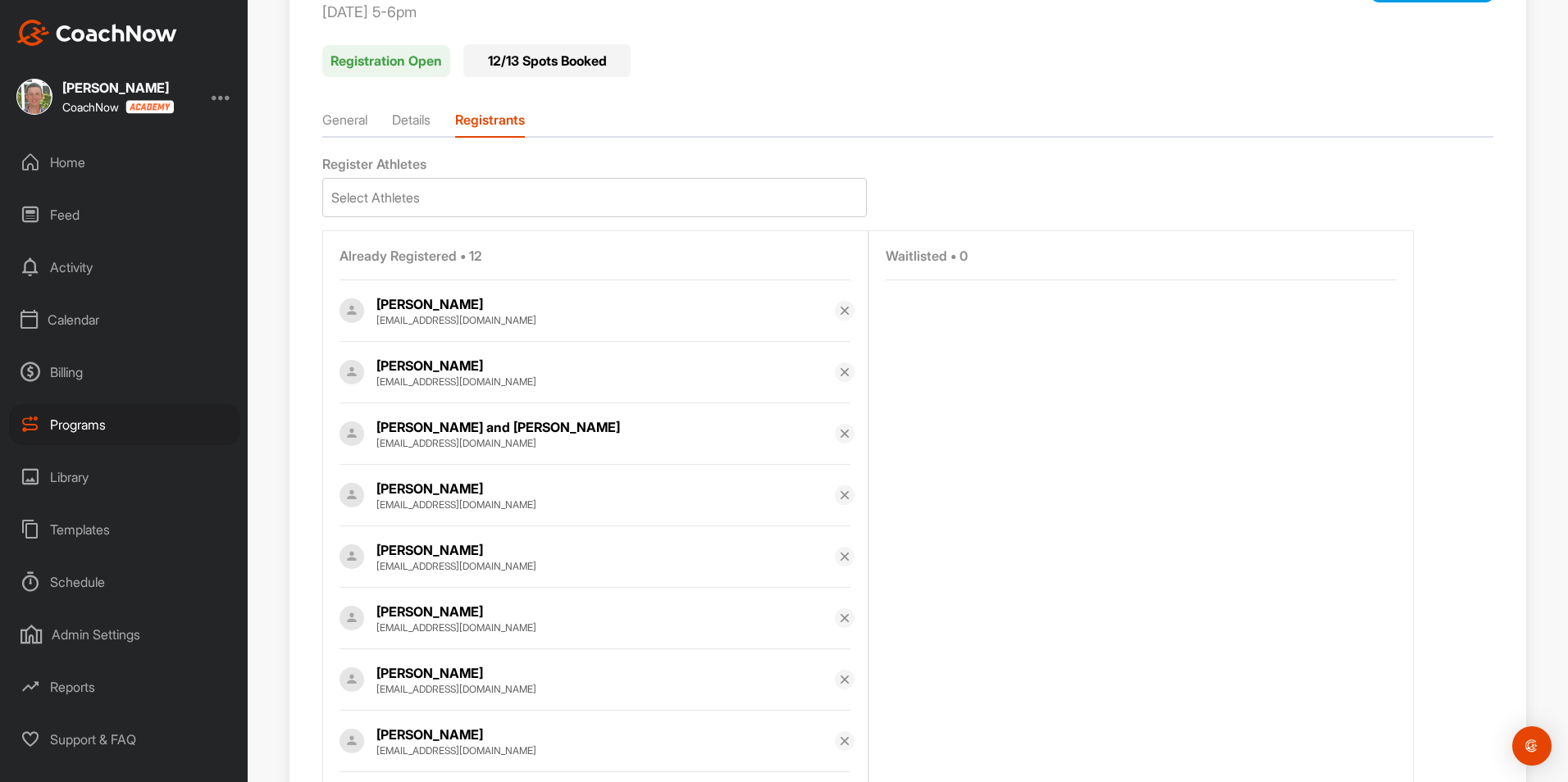
scroll to position [328, 0]
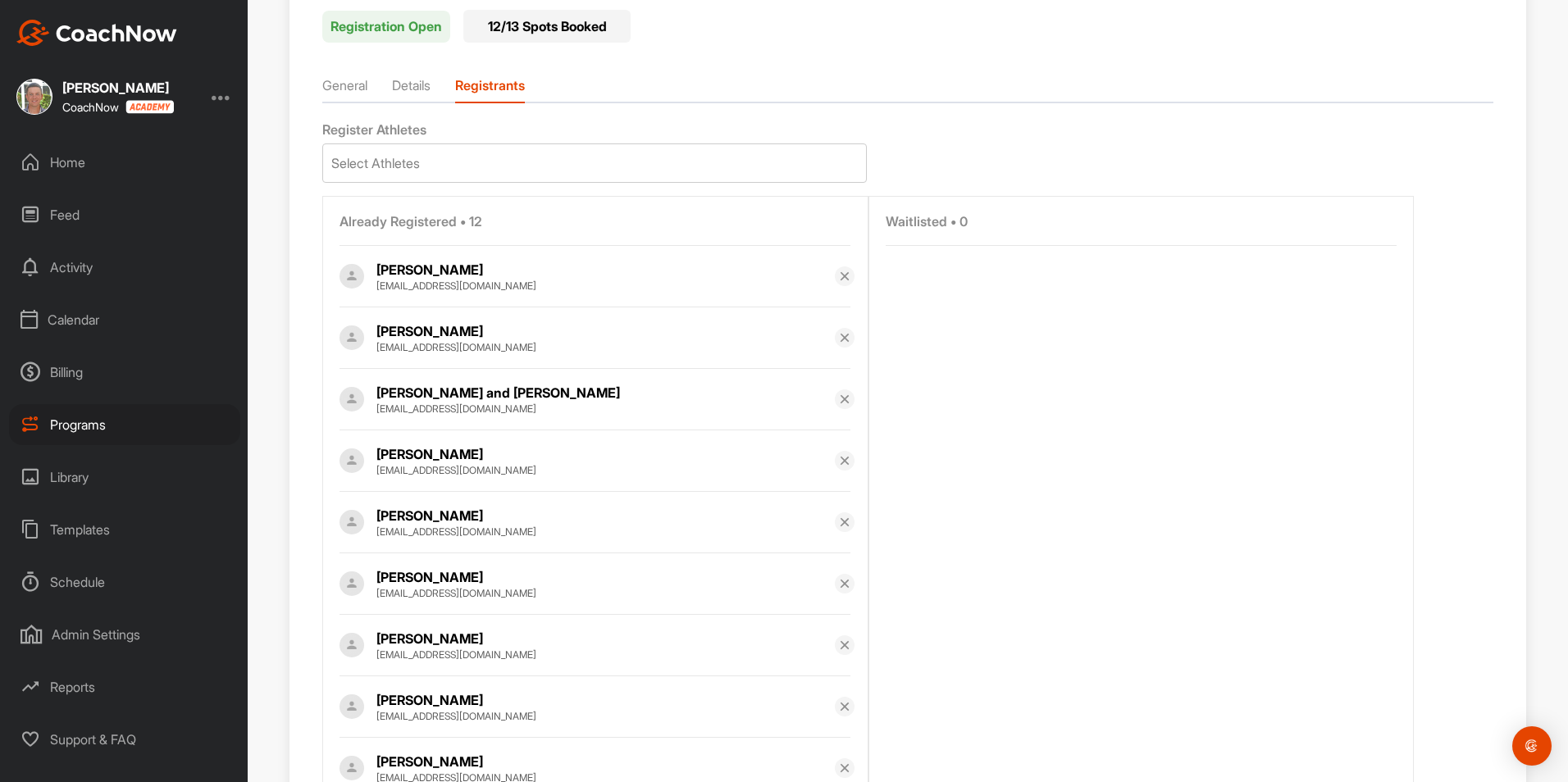
click at [843, 461] on img at bounding box center [844, 461] width 13 height 13
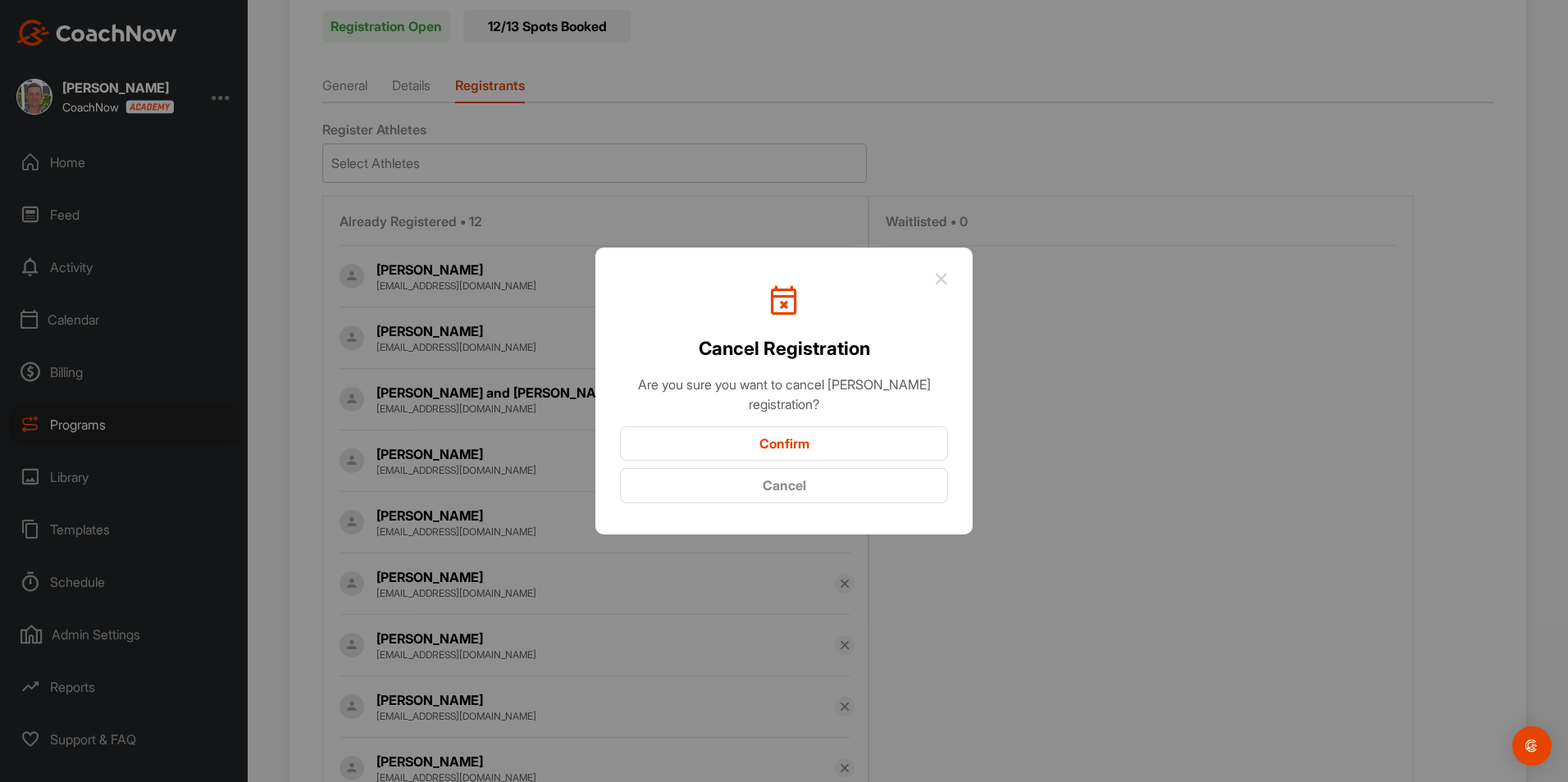
click at [840, 450] on button "Confirm" at bounding box center [783, 444] width 328 height 36
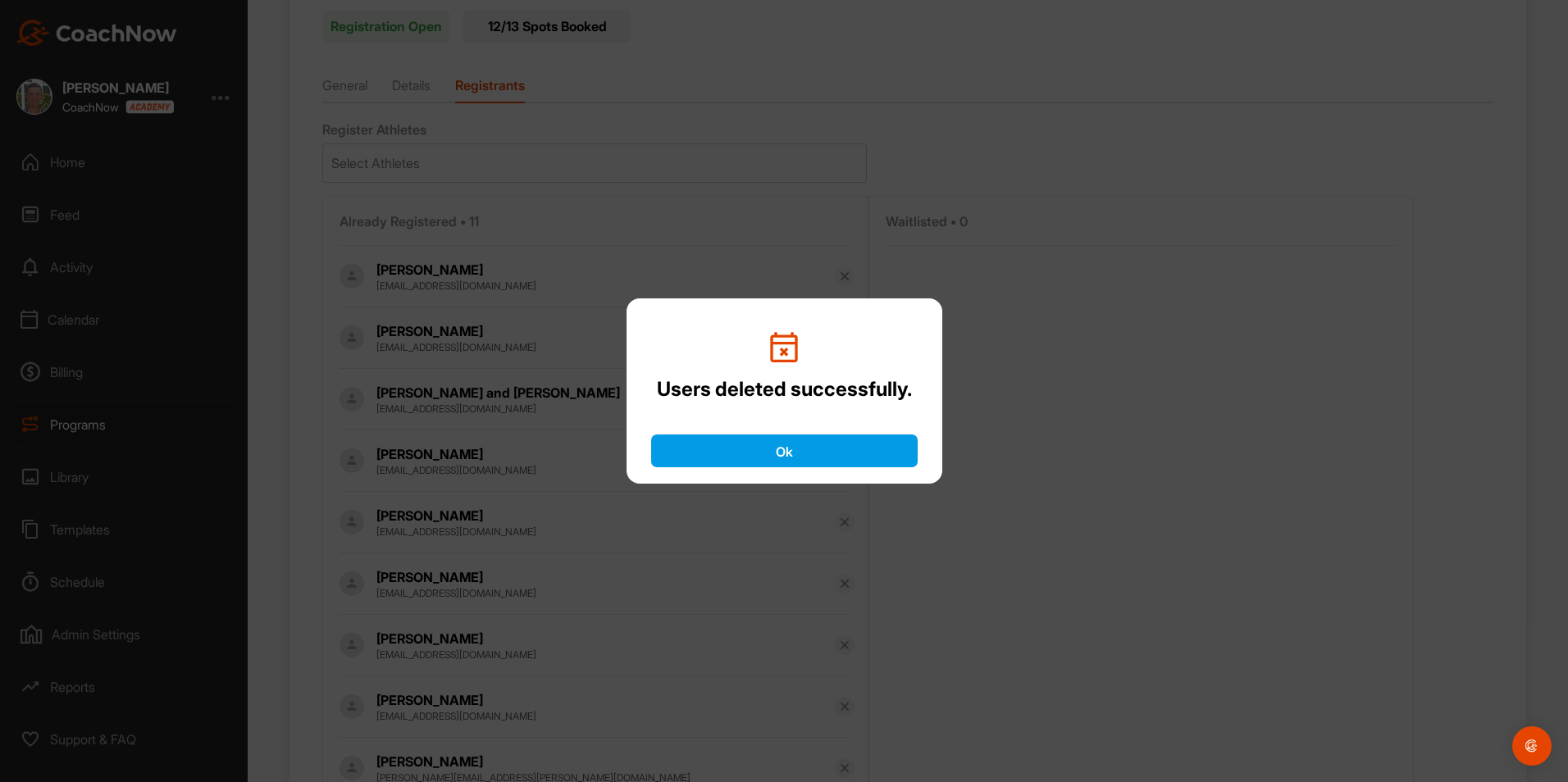
click at [844, 447] on button "Ok" at bounding box center [784, 450] width 266 height 33
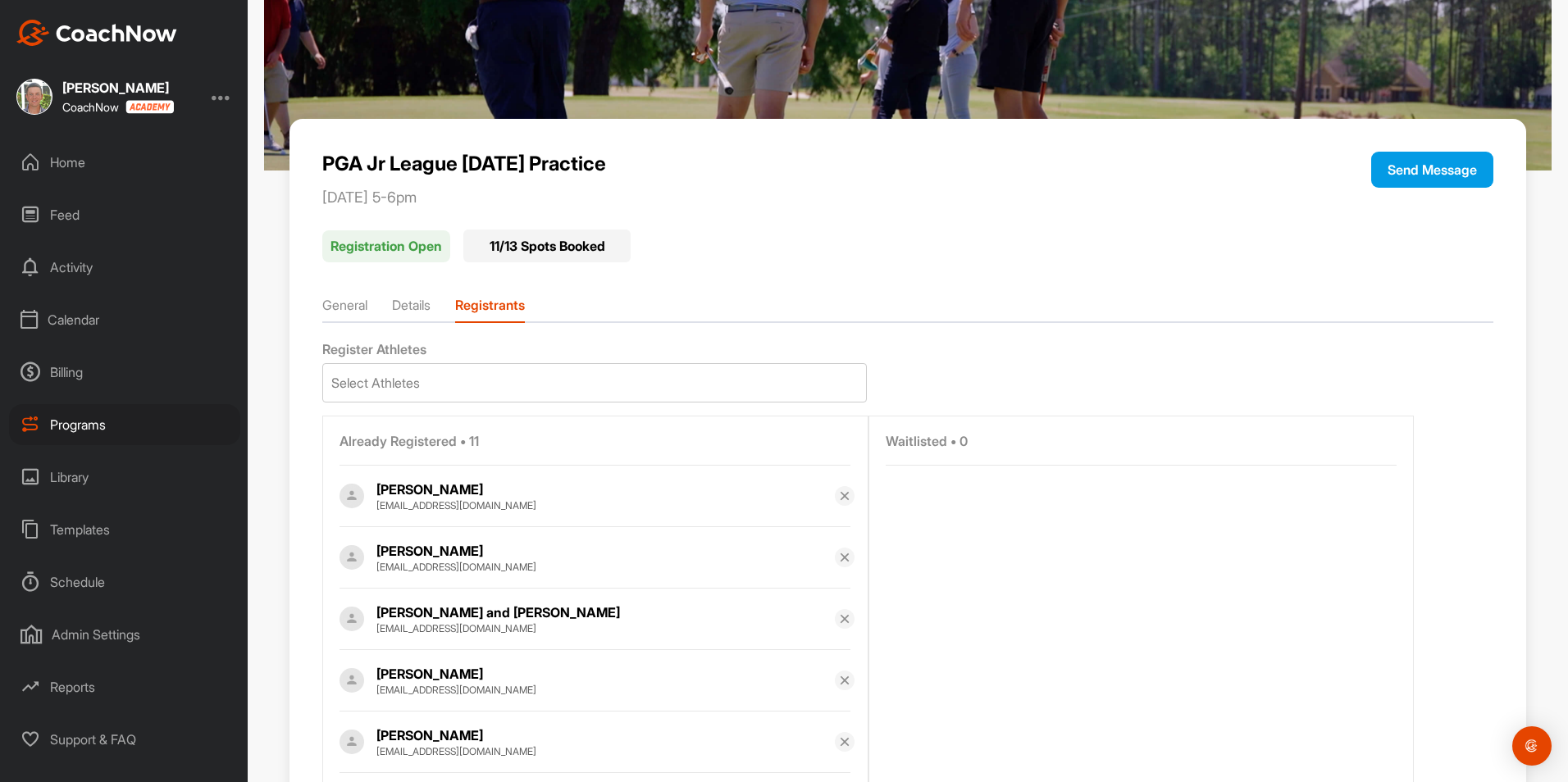
scroll to position [0, 0]
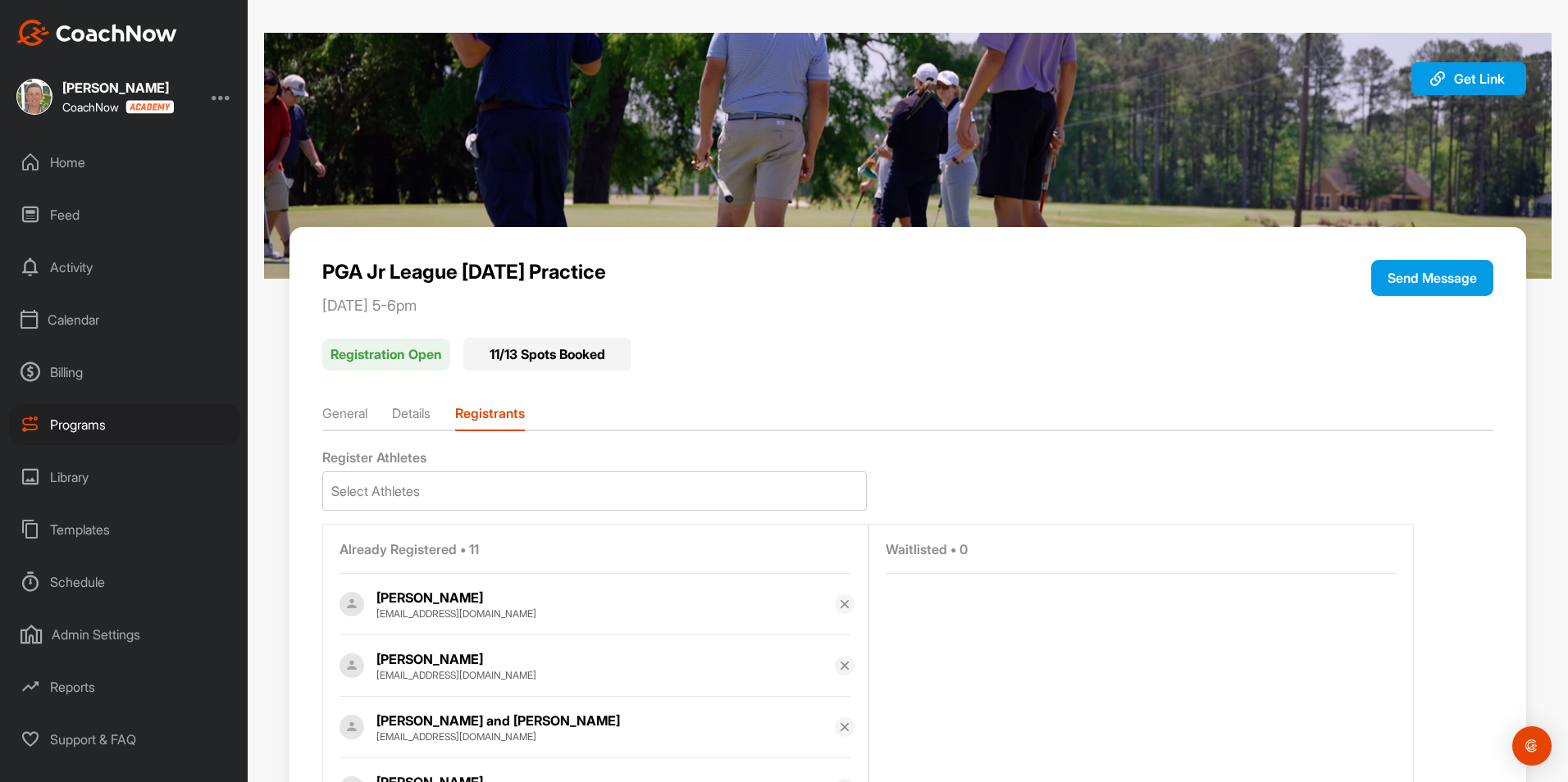
click at [87, 425] on div "Programs" at bounding box center [124, 424] width 231 height 41
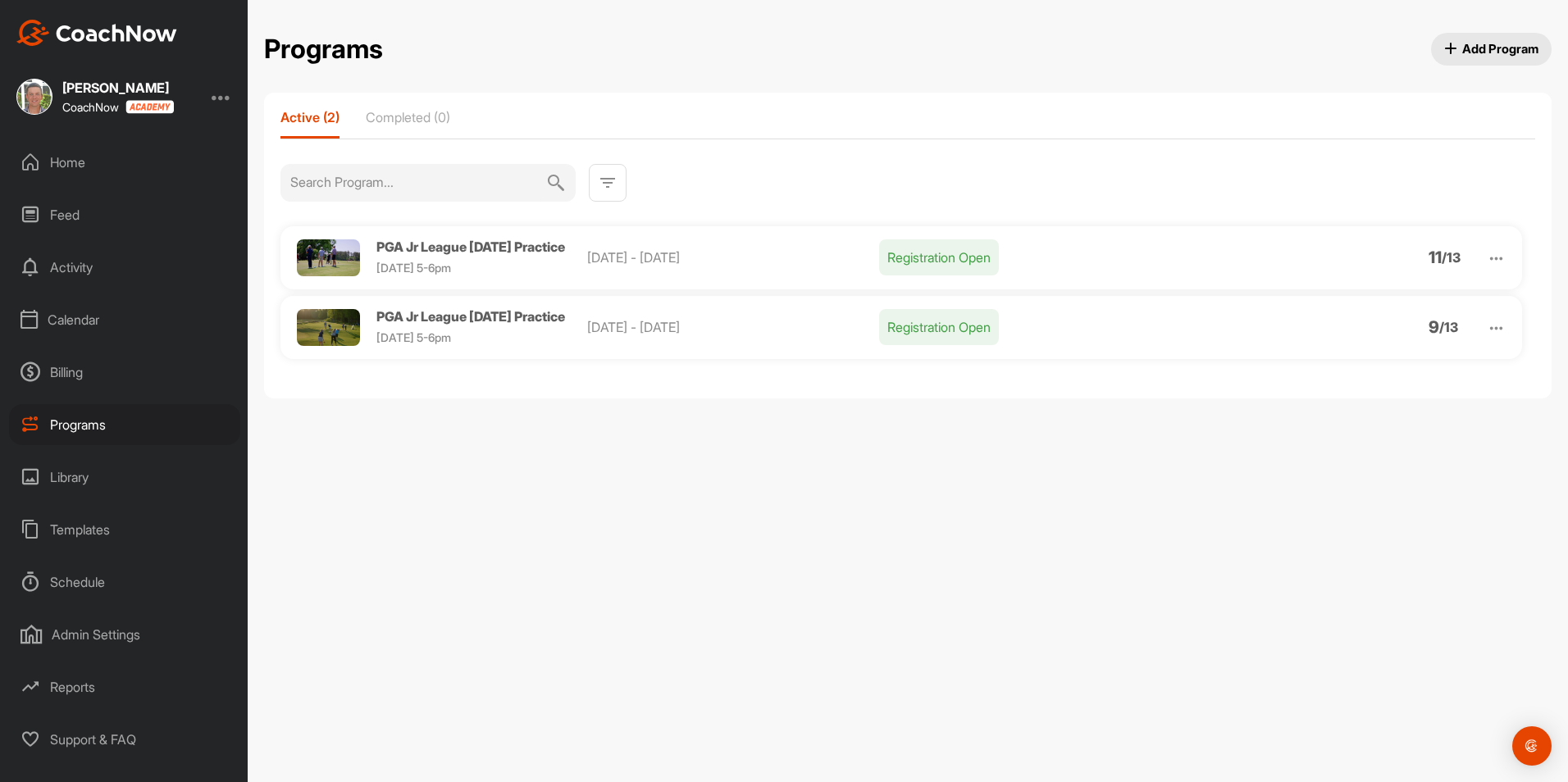
click at [1489, 331] on img at bounding box center [1495, 328] width 19 height 19
click at [1356, 369] on li "View" at bounding box center [1402, 371] width 202 height 27
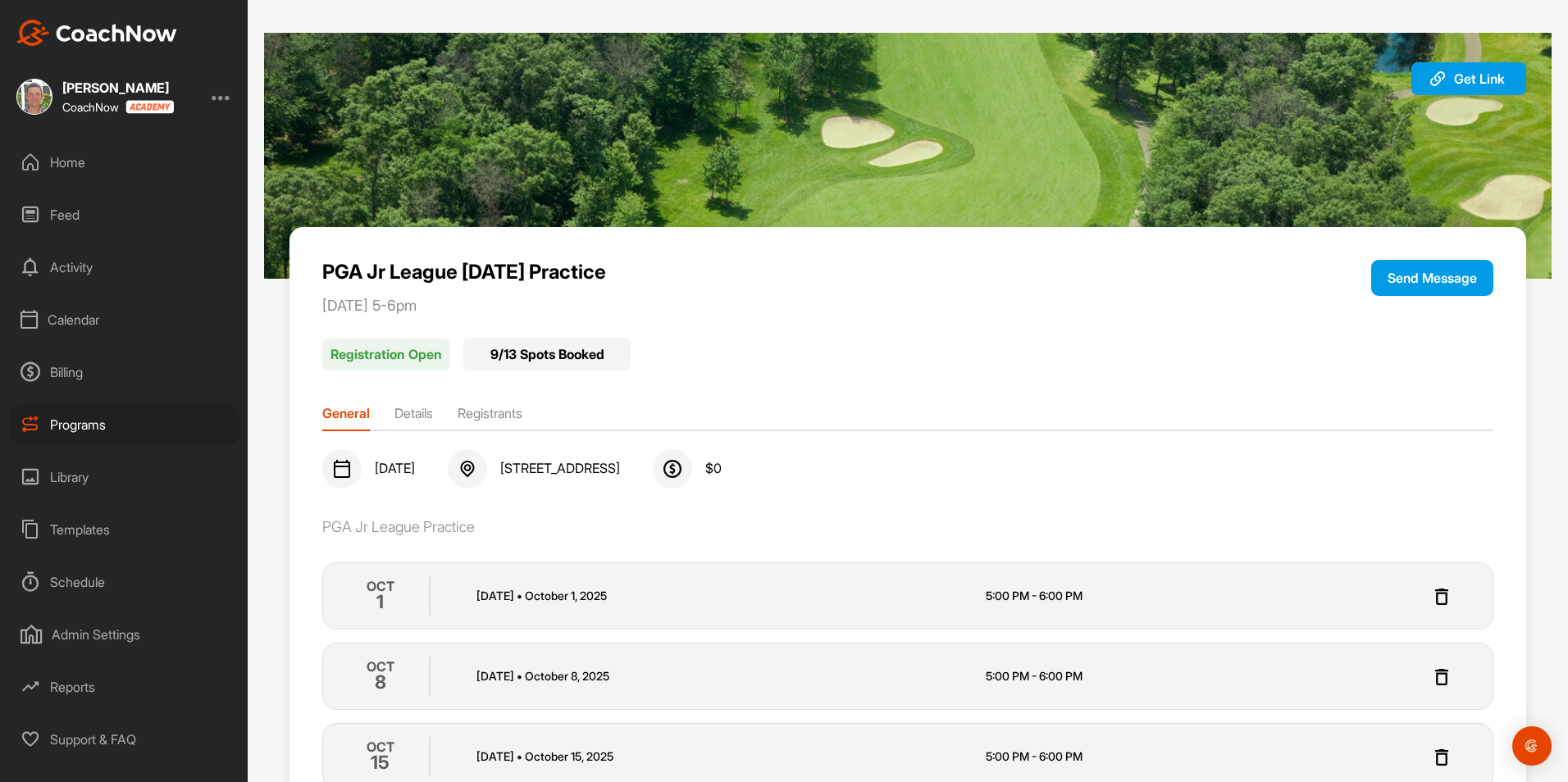
click at [495, 411] on li "Registrants" at bounding box center [489, 416] width 65 height 27
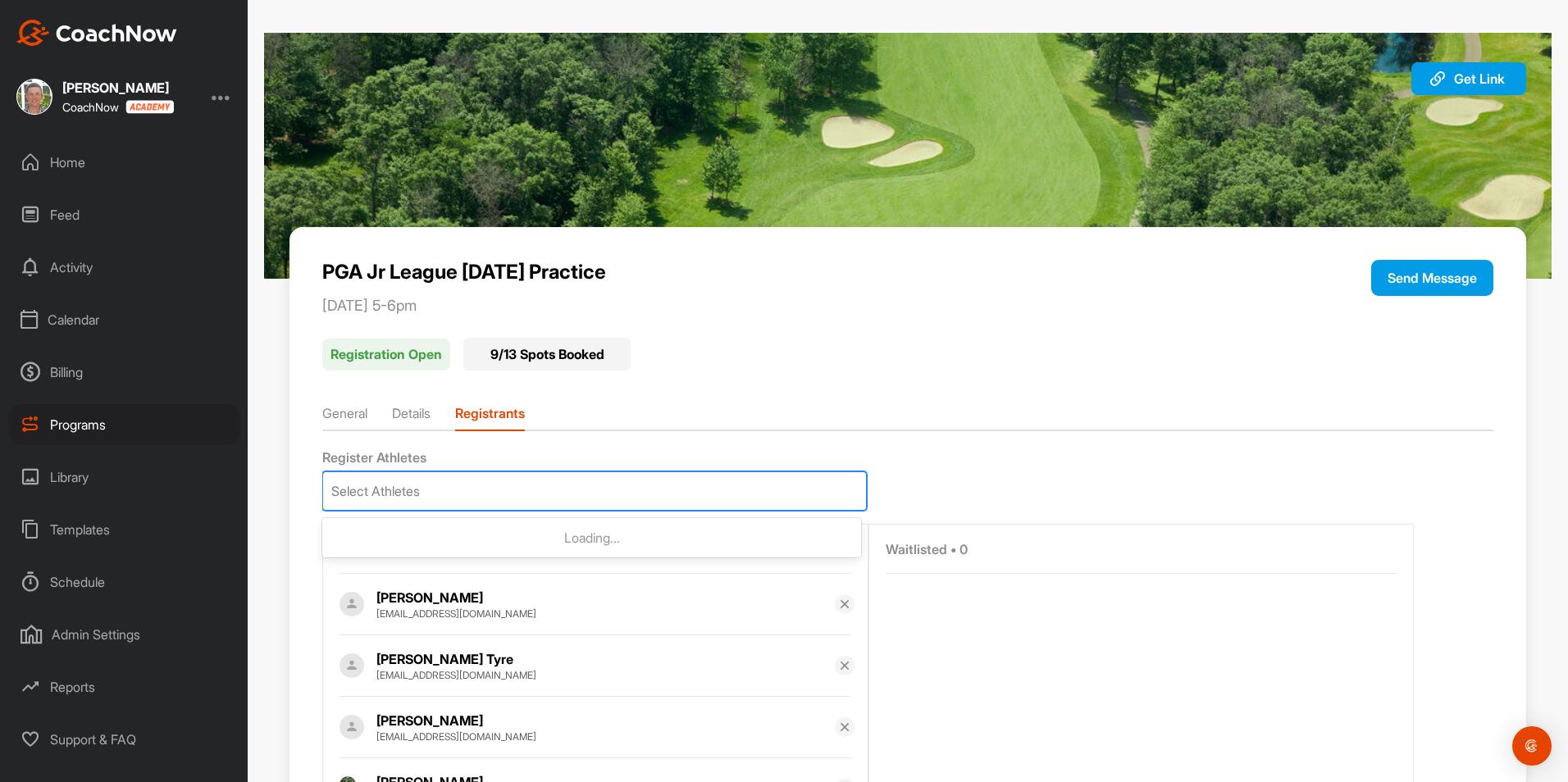
click at [562, 486] on div "Select Athletes" at bounding box center [594, 491] width 542 height 37
type input "graeme"
click at [413, 543] on p "[PERSON_NAME]" at bounding box center [613, 538] width 479 height 16
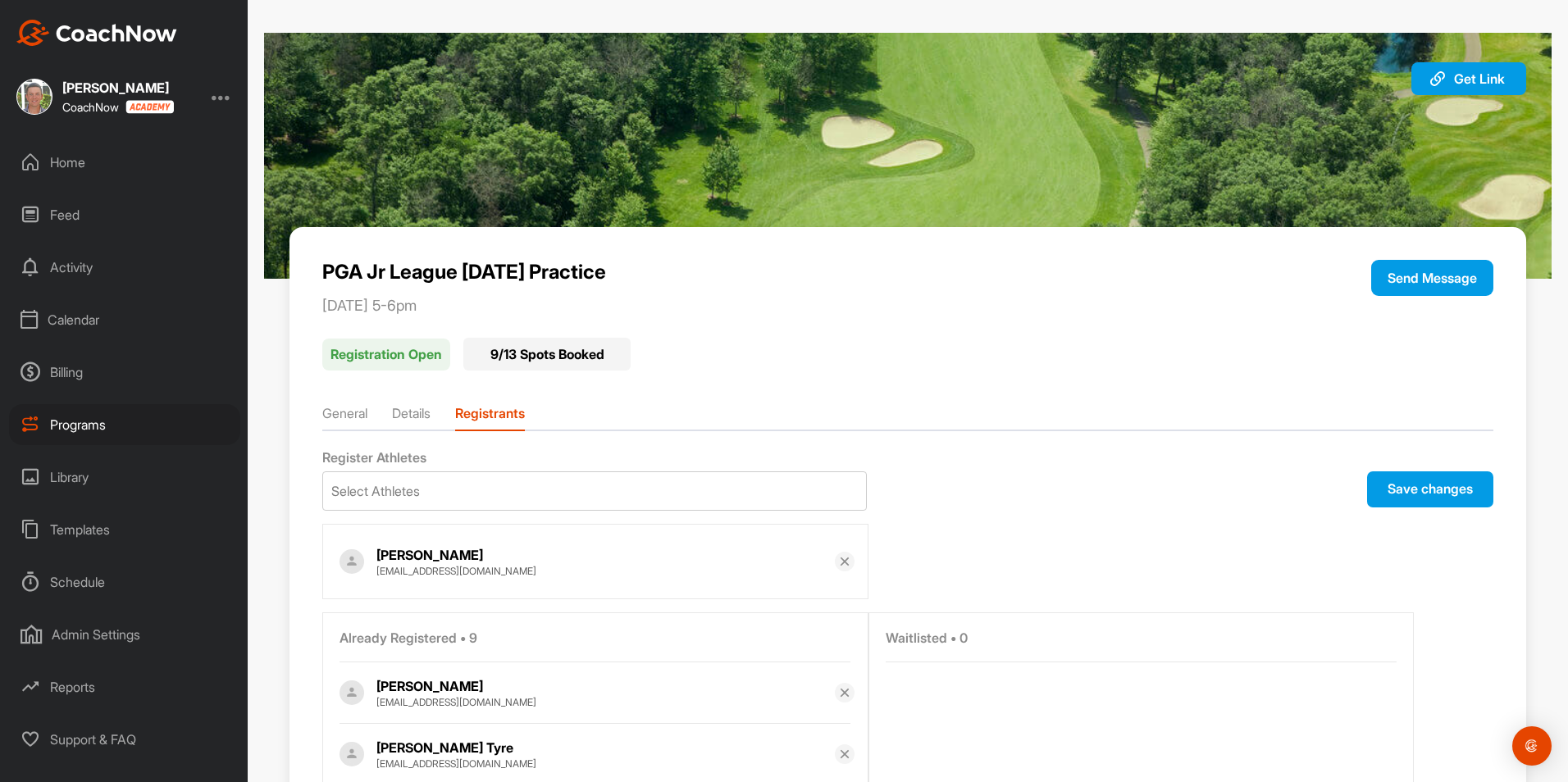
click at [1404, 486] on button "Save changes" at bounding box center [1429, 489] width 126 height 36
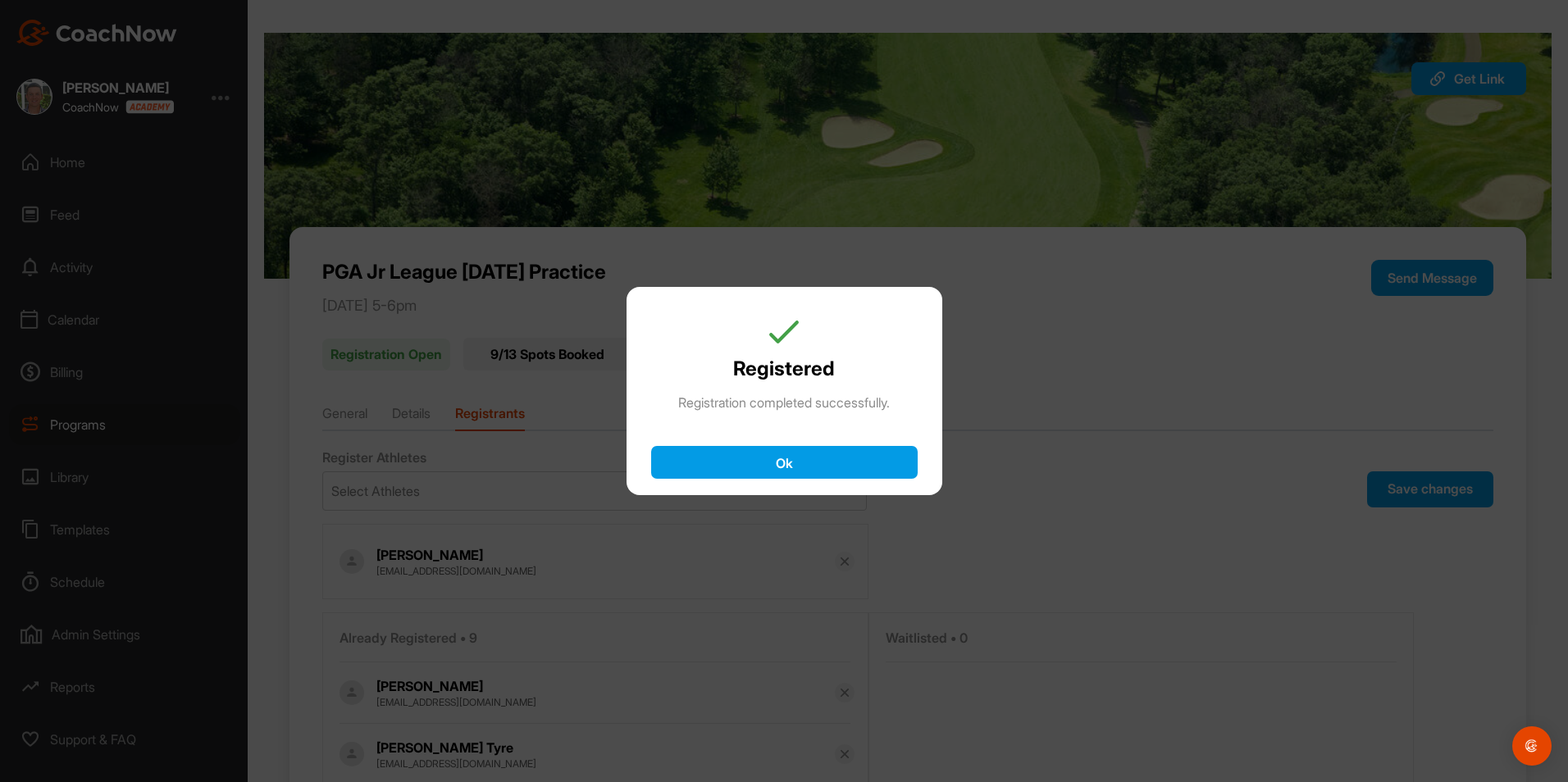
click at [897, 468] on button "Ok" at bounding box center [784, 462] width 266 height 33
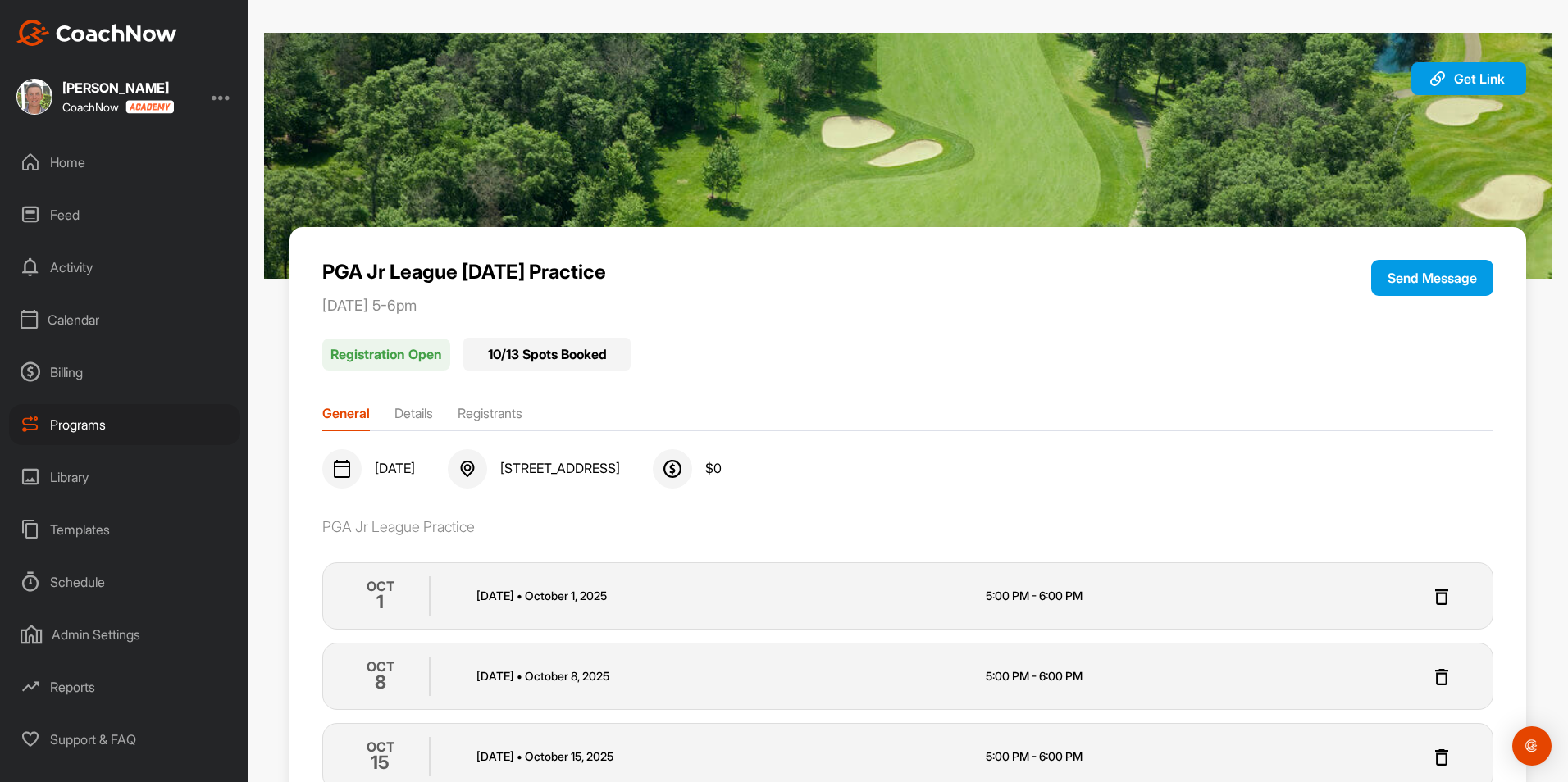
click at [74, 427] on div "Programs" at bounding box center [124, 424] width 231 height 41
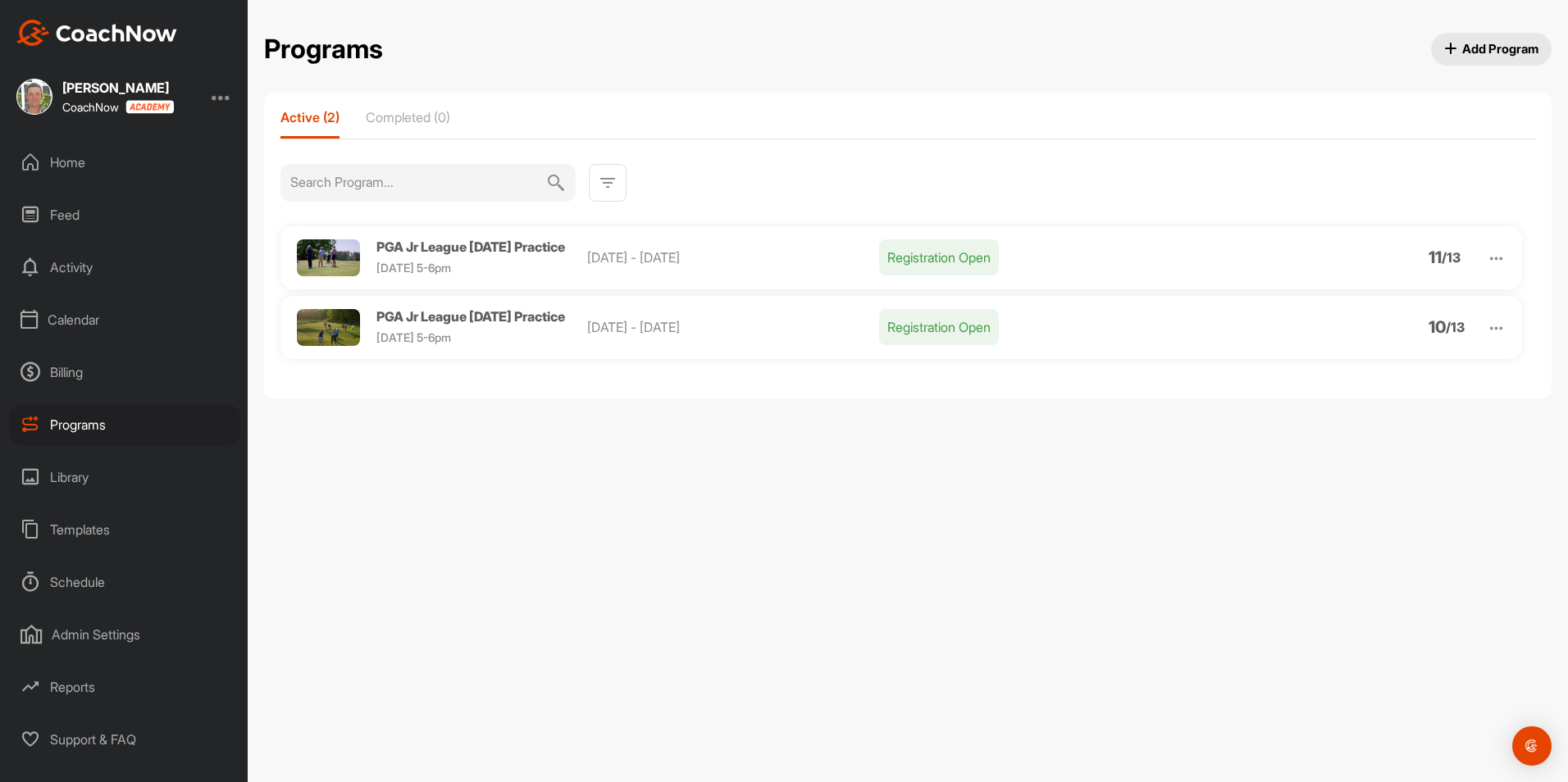
click at [1501, 258] on img at bounding box center [1495, 258] width 19 height 19
click at [1339, 305] on li "View" at bounding box center [1402, 301] width 202 height 27
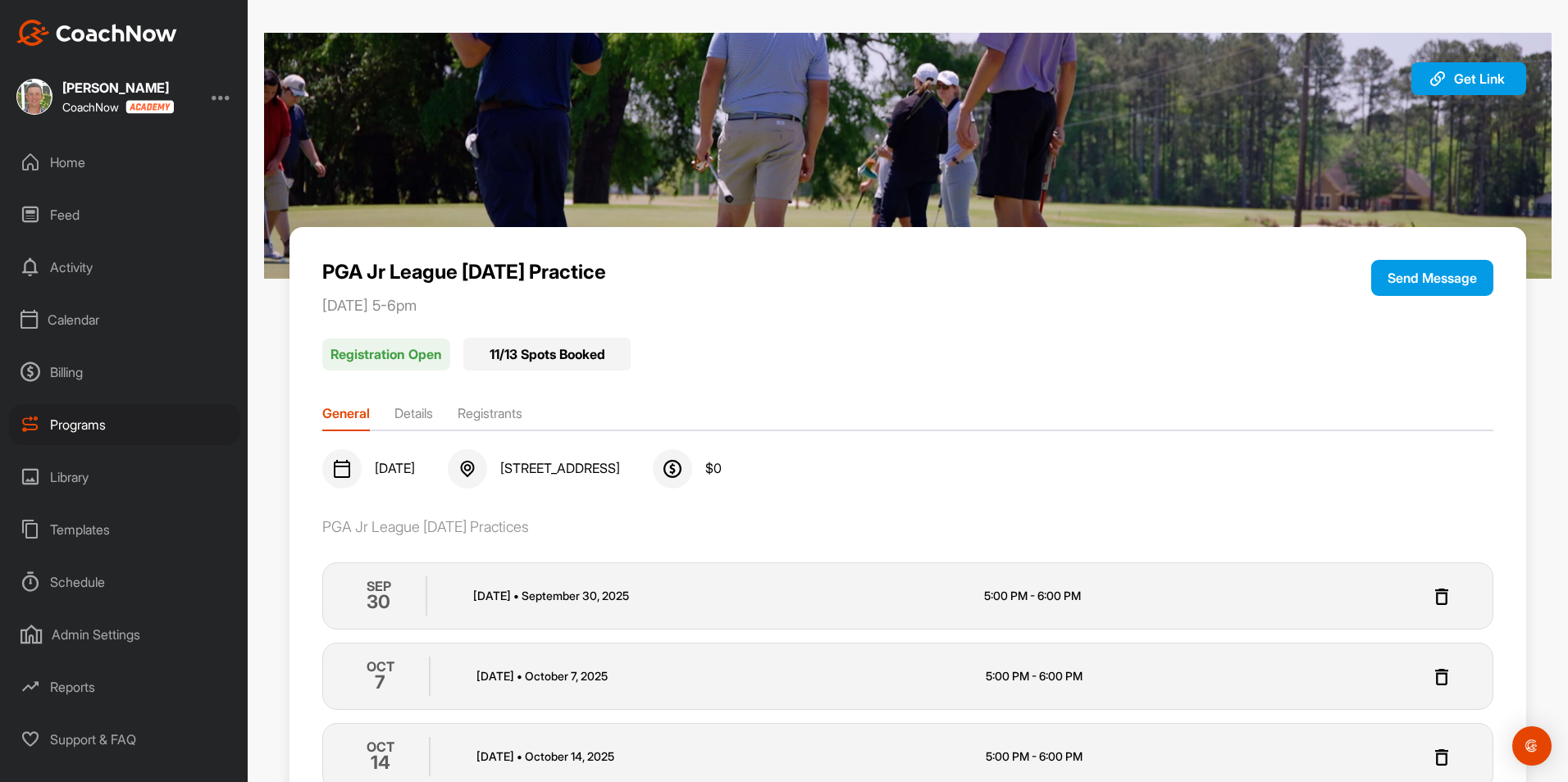
click at [502, 407] on li "Registrants" at bounding box center [489, 416] width 65 height 27
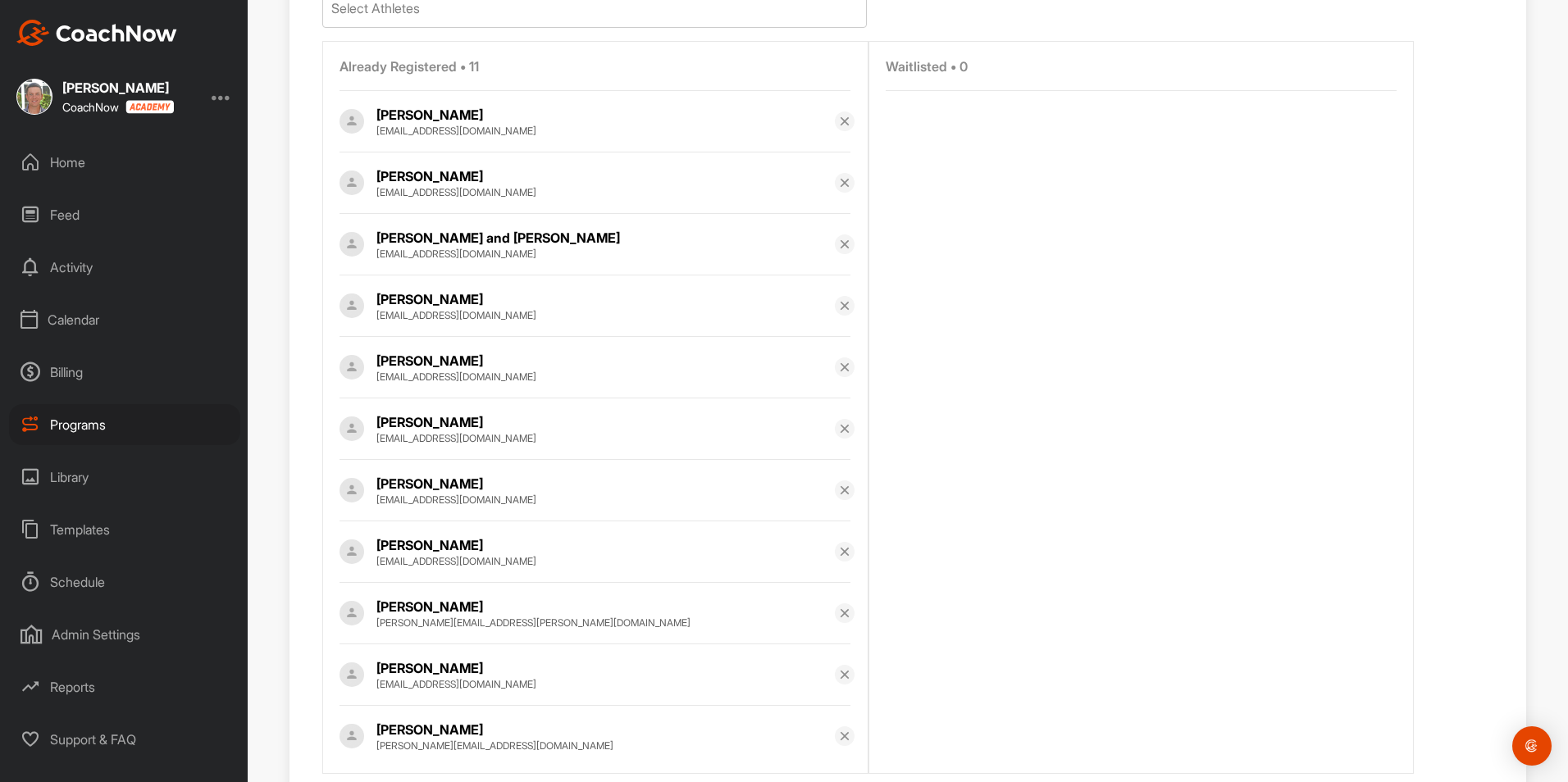
scroll to position [546, 0]
